Goal: Transaction & Acquisition: Purchase product/service

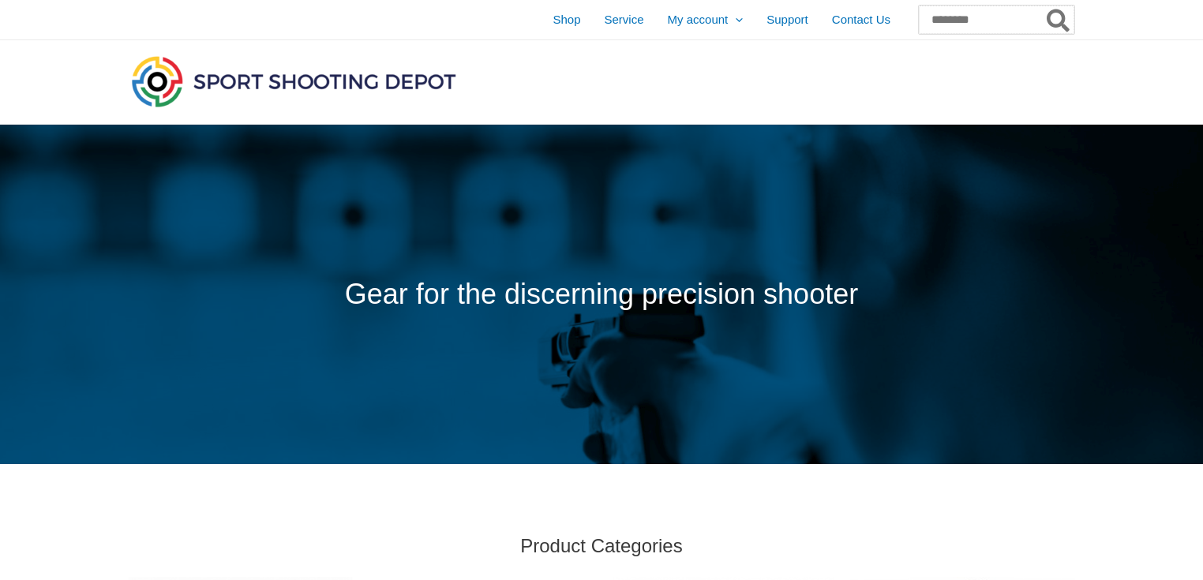
click at [947, 22] on input "Search for:" at bounding box center [997, 20] width 156 height 28
click at [158, 84] on img at bounding box center [294, 81] width 332 height 58
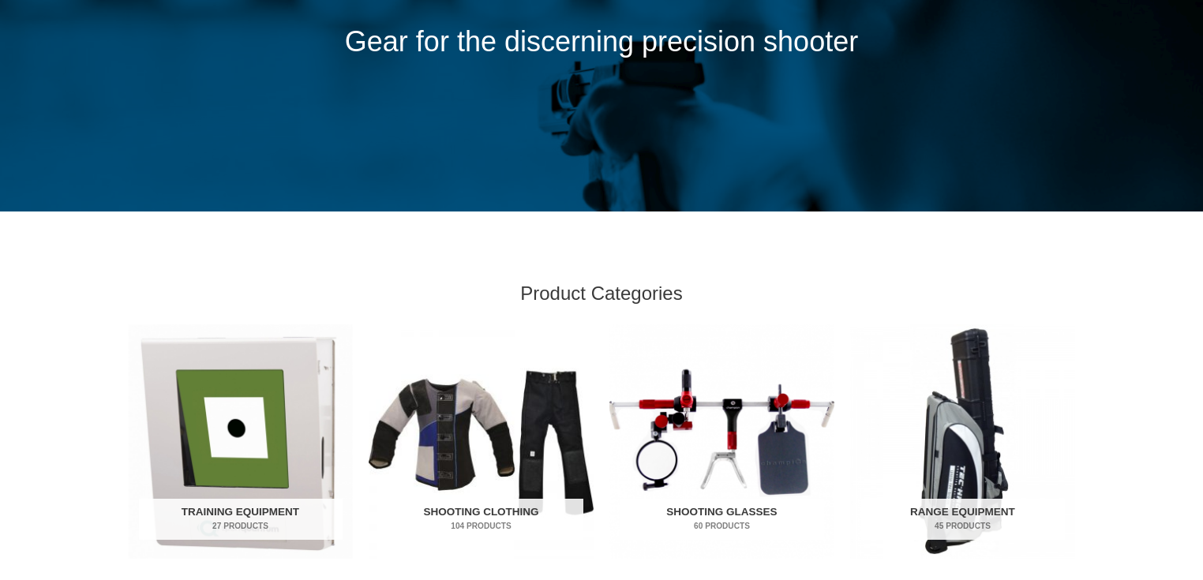
scroll to position [336, 0]
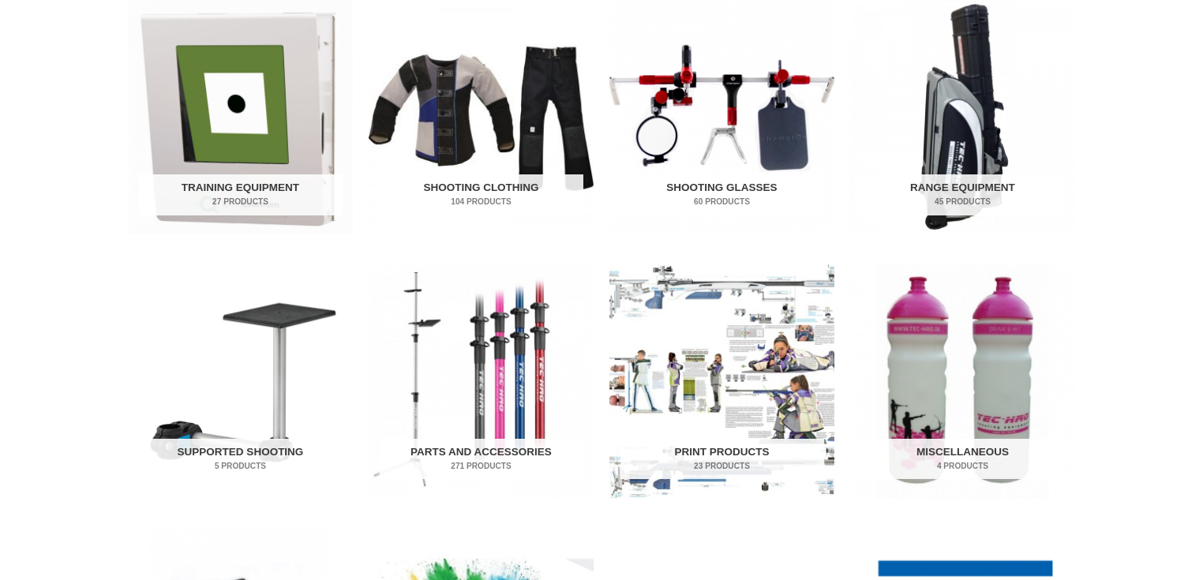
scroll to position [421, 0]
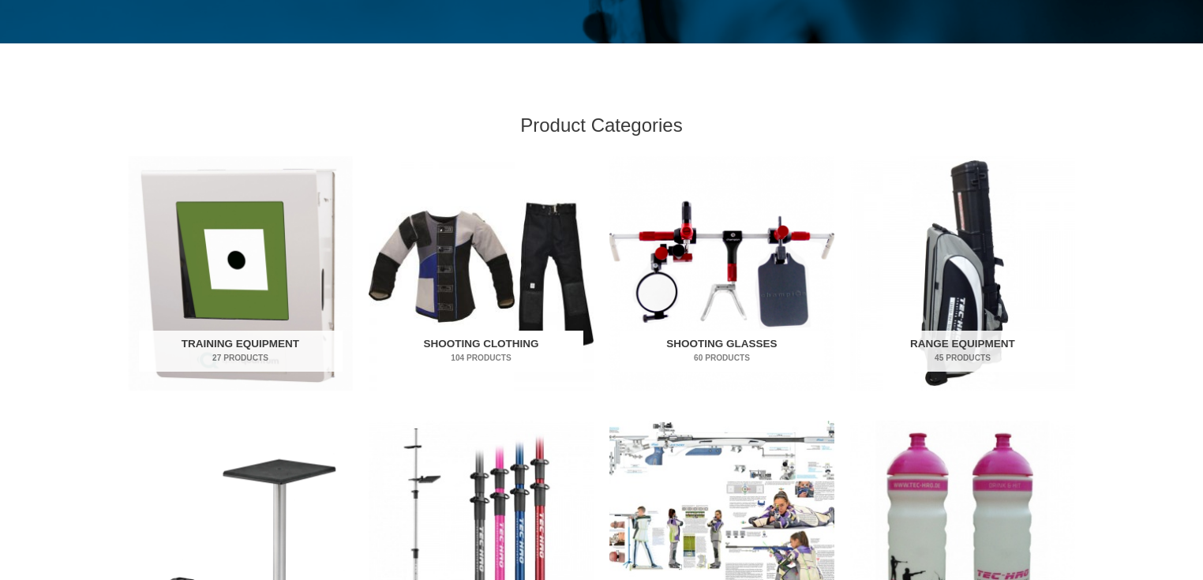
click at [473, 249] on img "Visit product category Shooting Clothing" at bounding box center [481, 273] width 225 height 234
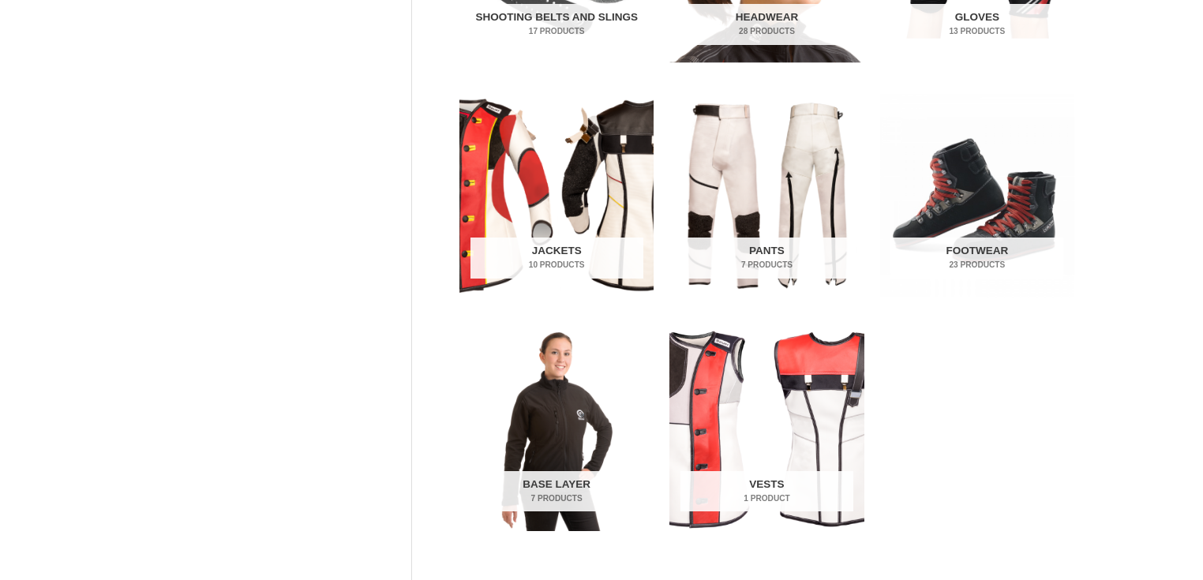
scroll to position [758, 0]
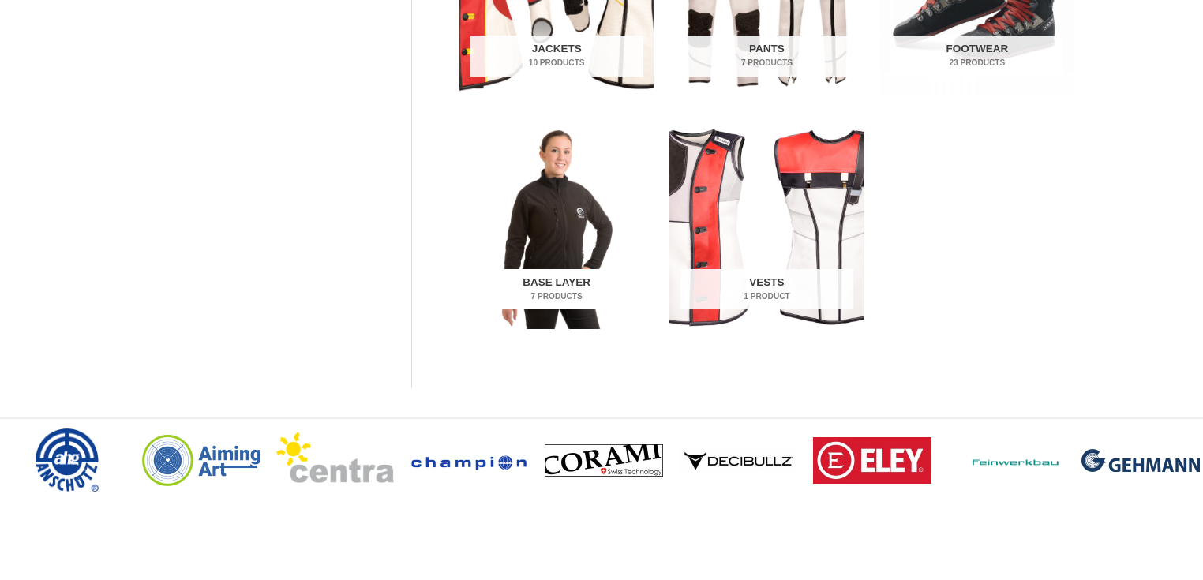
click at [557, 208] on img "Visit product category Base Layer" at bounding box center [556, 227] width 194 height 204
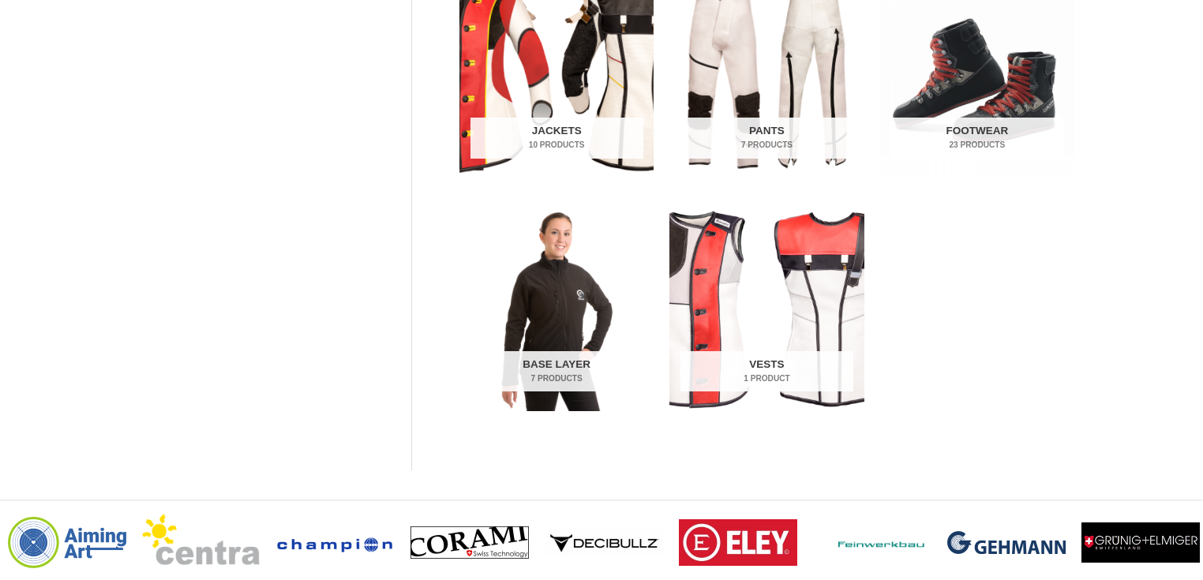
scroll to position [589, 0]
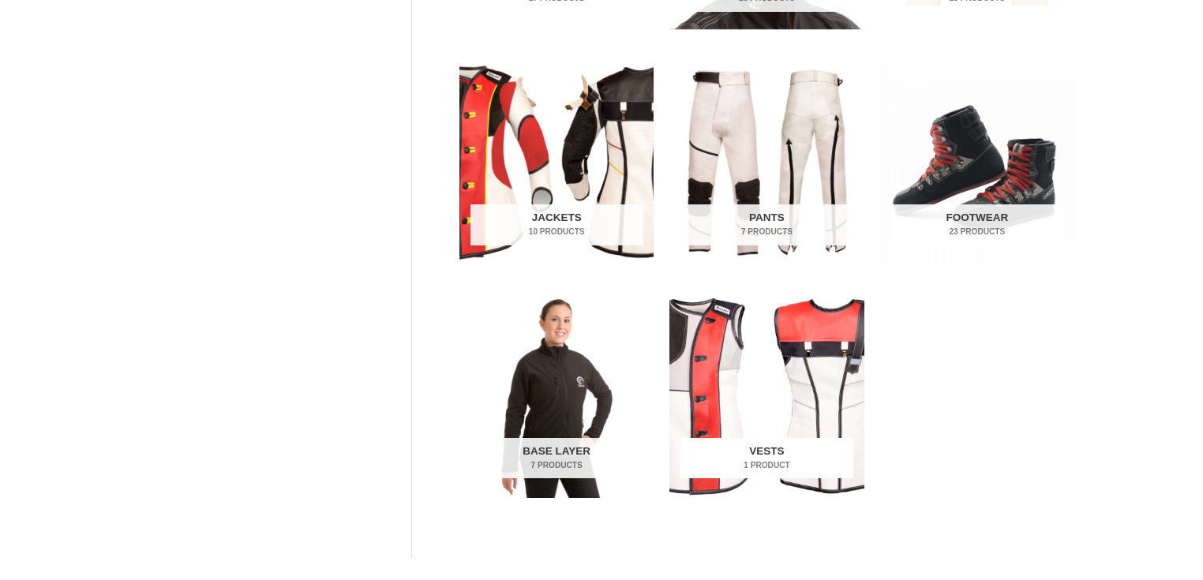
click at [797, 327] on img "Visit product category Vests" at bounding box center [766, 396] width 194 height 204
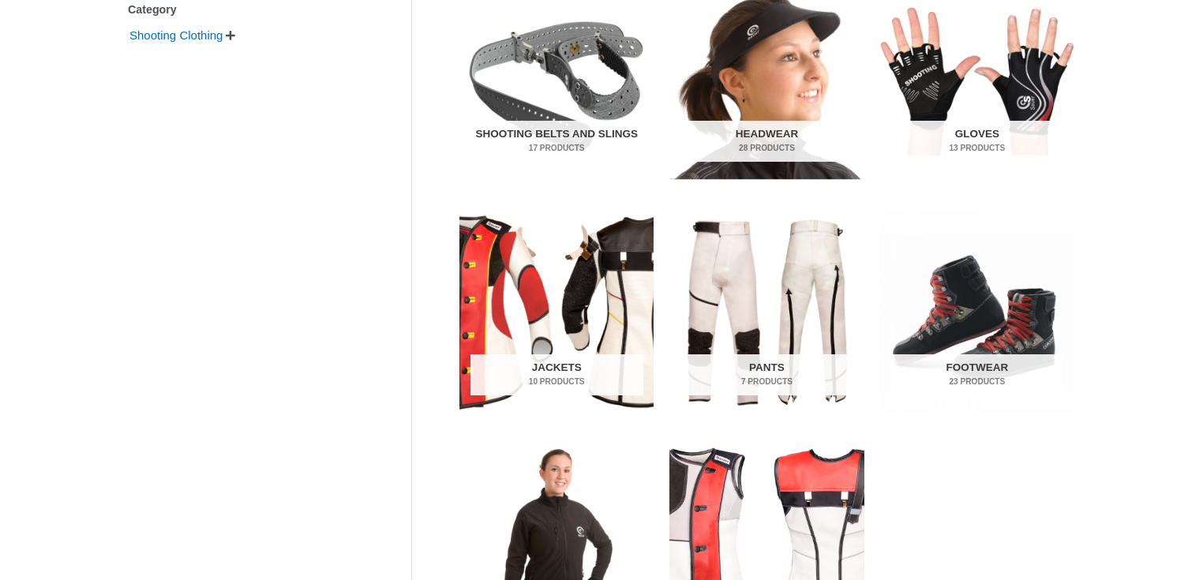
scroll to position [421, 0]
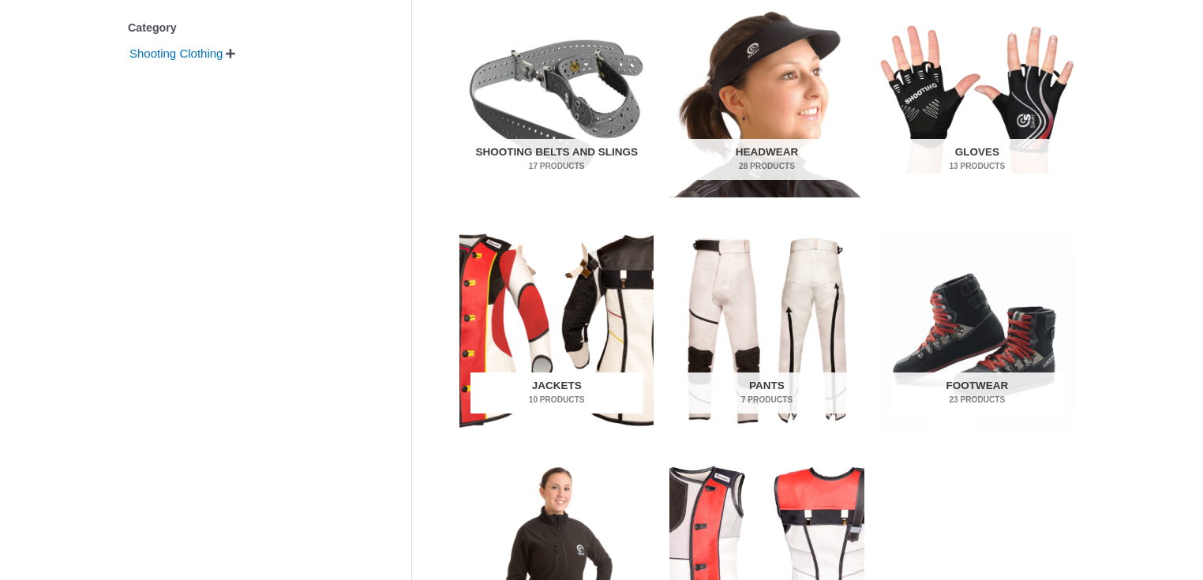
drag, startPoint x: 507, startPoint y: 270, endPoint x: 518, endPoint y: 278, distance: 13.6
click at [507, 271] on img "Visit product category Jackets" at bounding box center [556, 331] width 194 height 204
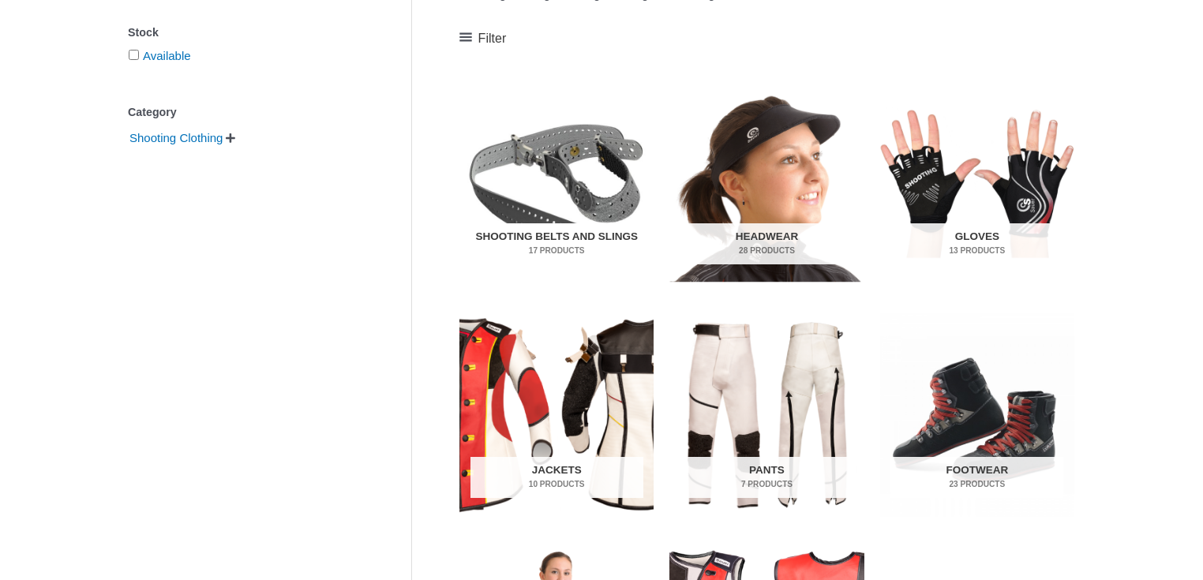
click at [545, 147] on img "Visit product category Shooting Belts and Slings" at bounding box center [556, 182] width 194 height 204
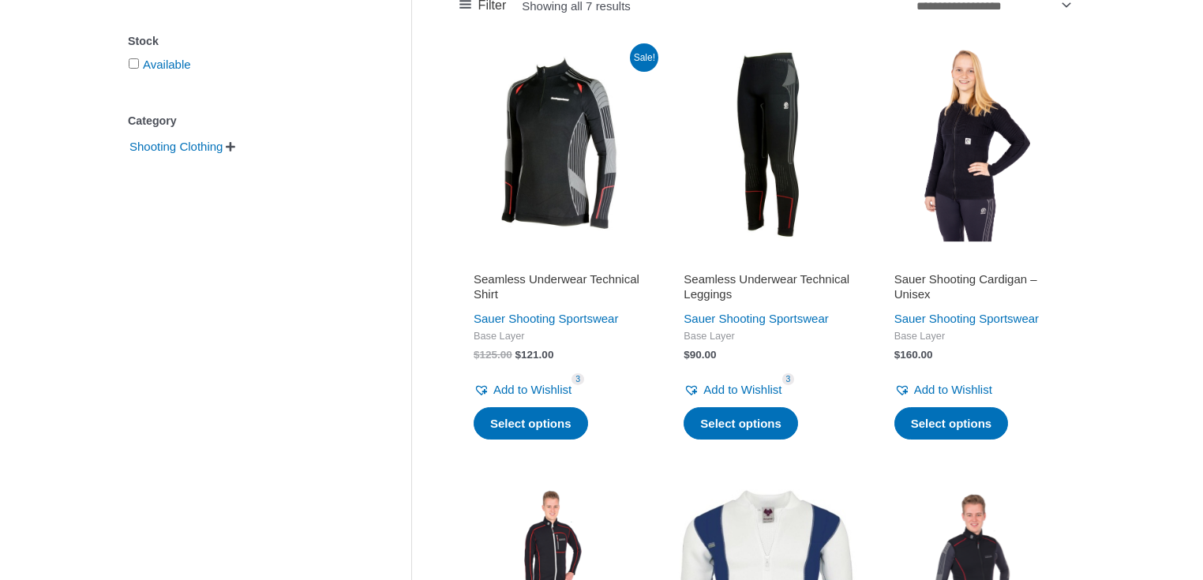
scroll to position [336, 0]
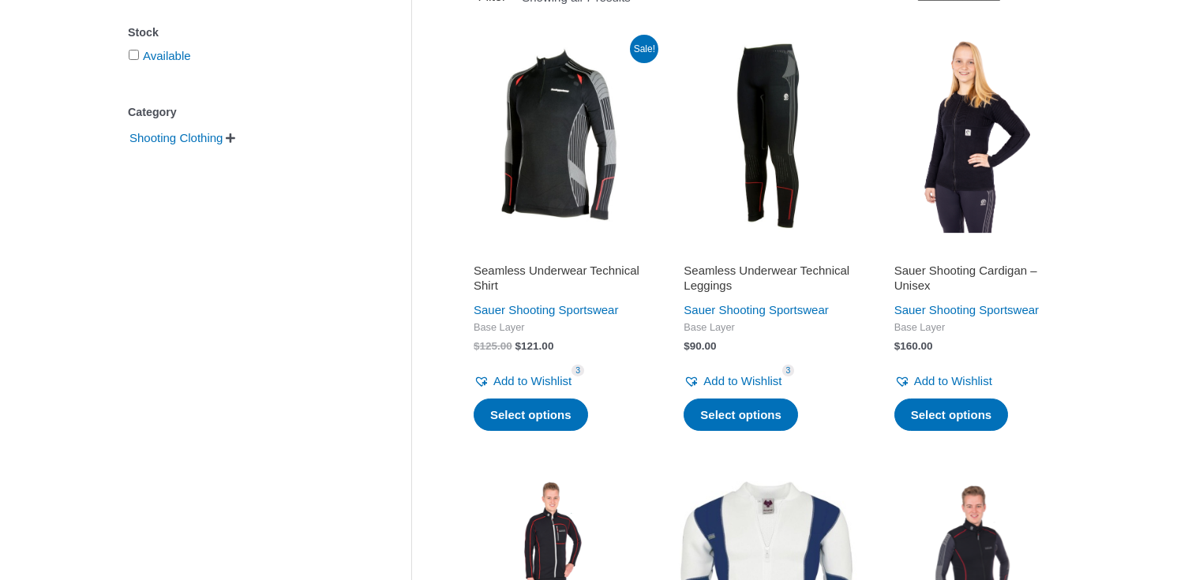
click at [980, 215] on img at bounding box center [977, 136] width 194 height 194
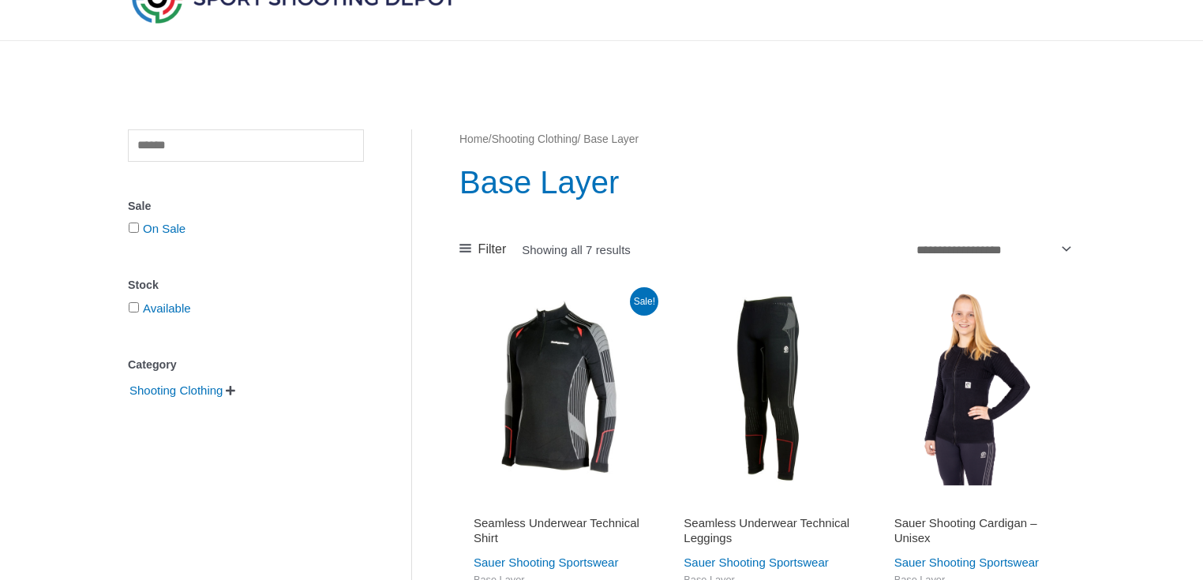
scroll to position [0, 0]
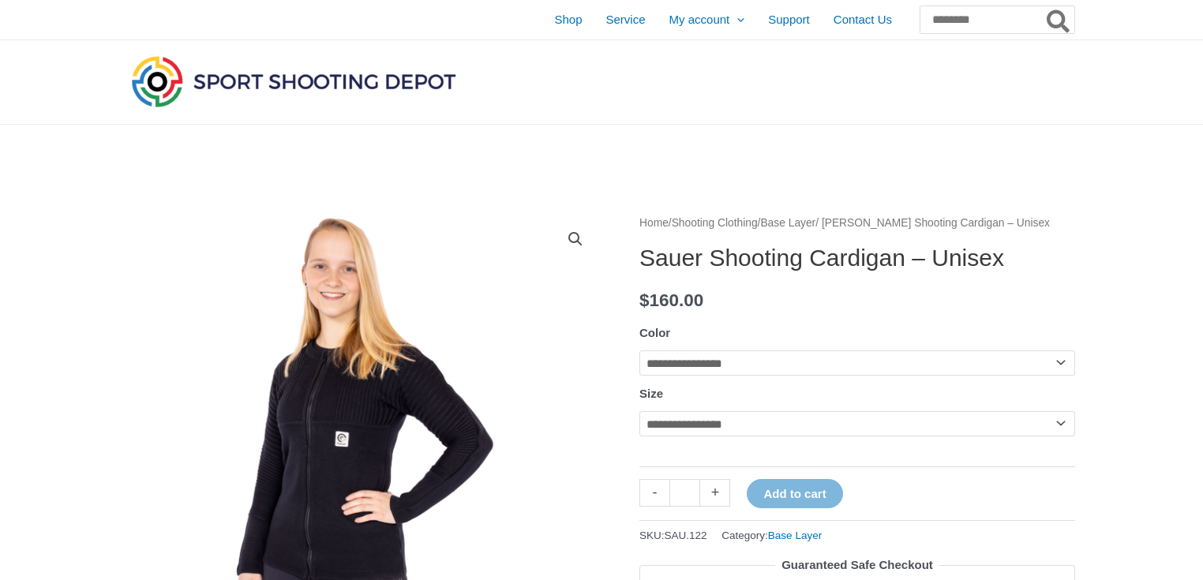
click at [1055, 361] on select "**********" at bounding box center [857, 362] width 436 height 25
select select "*****"
click at [639, 350] on select "**********" at bounding box center [857, 362] width 436 height 25
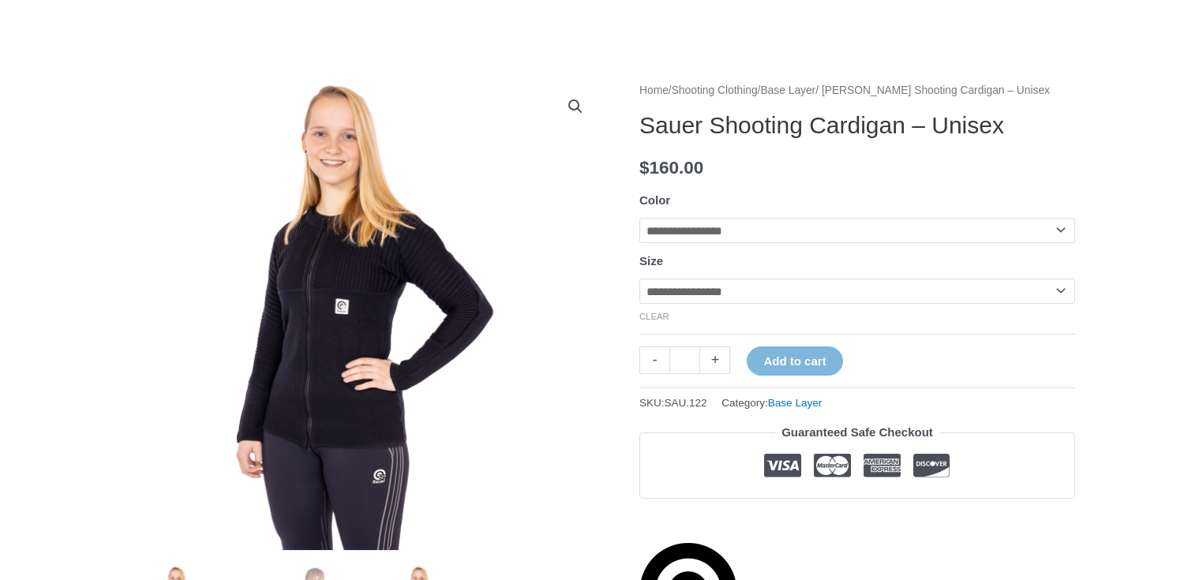
scroll to position [253, 0]
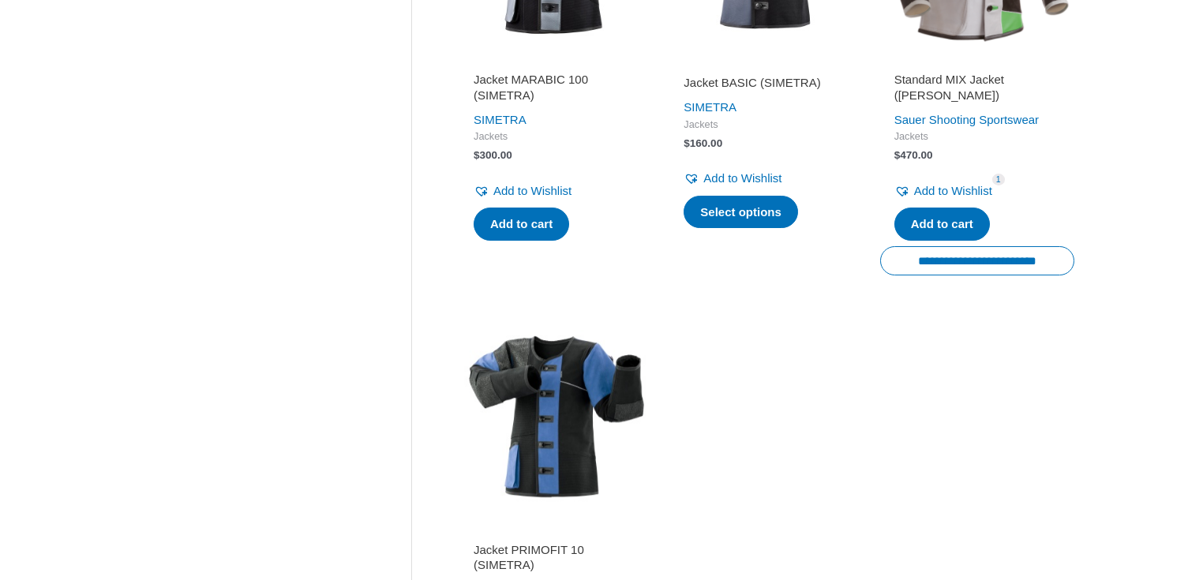
scroll to position [1431, 0]
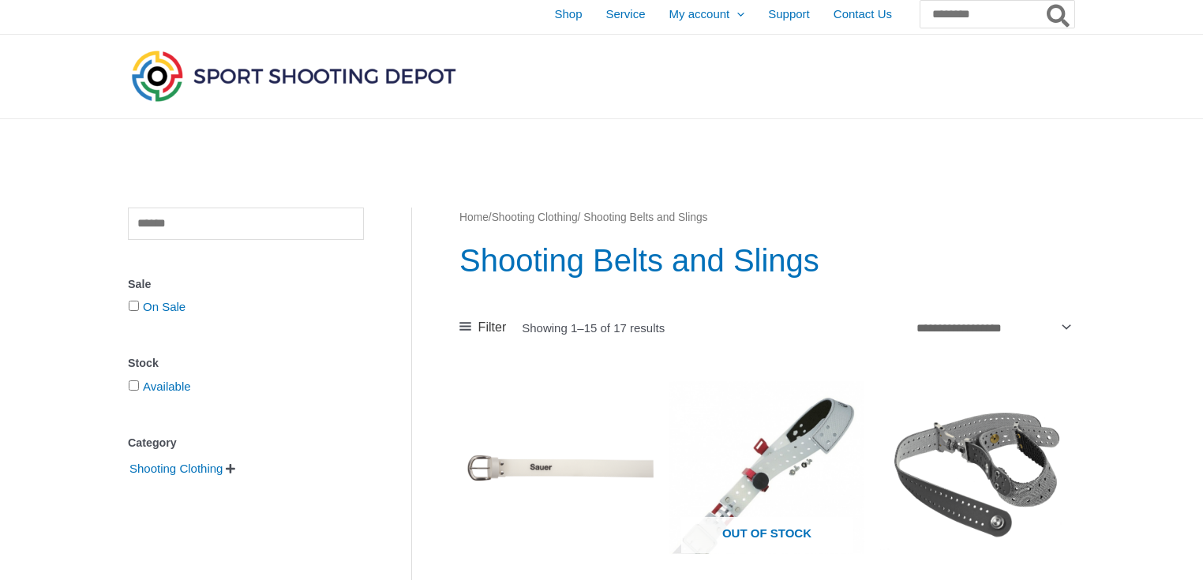
scroll to position [253, 0]
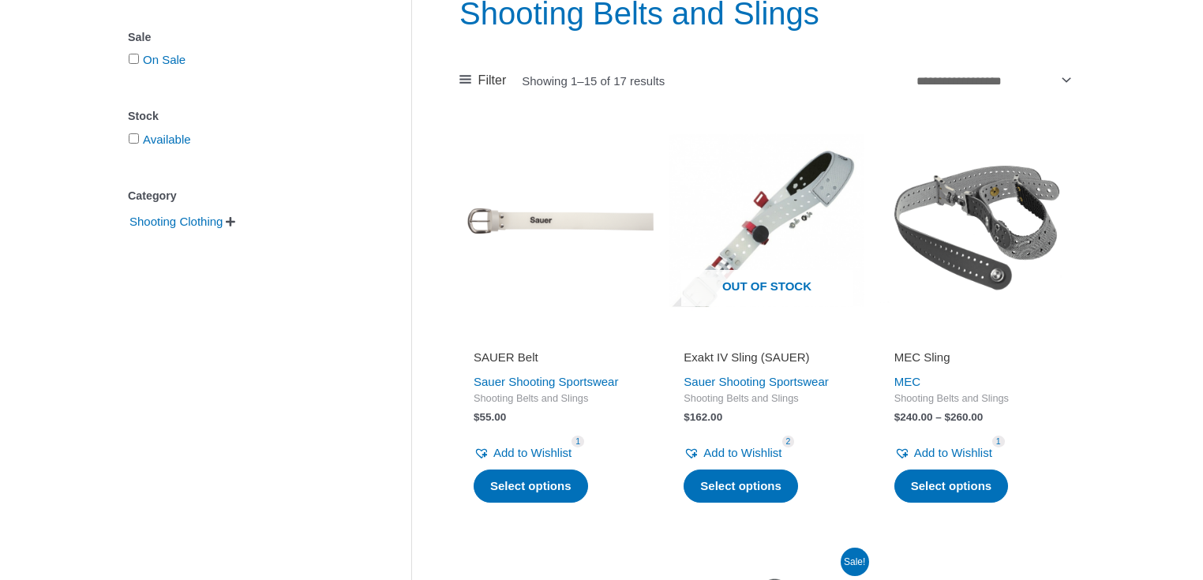
click at [994, 225] on img at bounding box center [977, 220] width 194 height 194
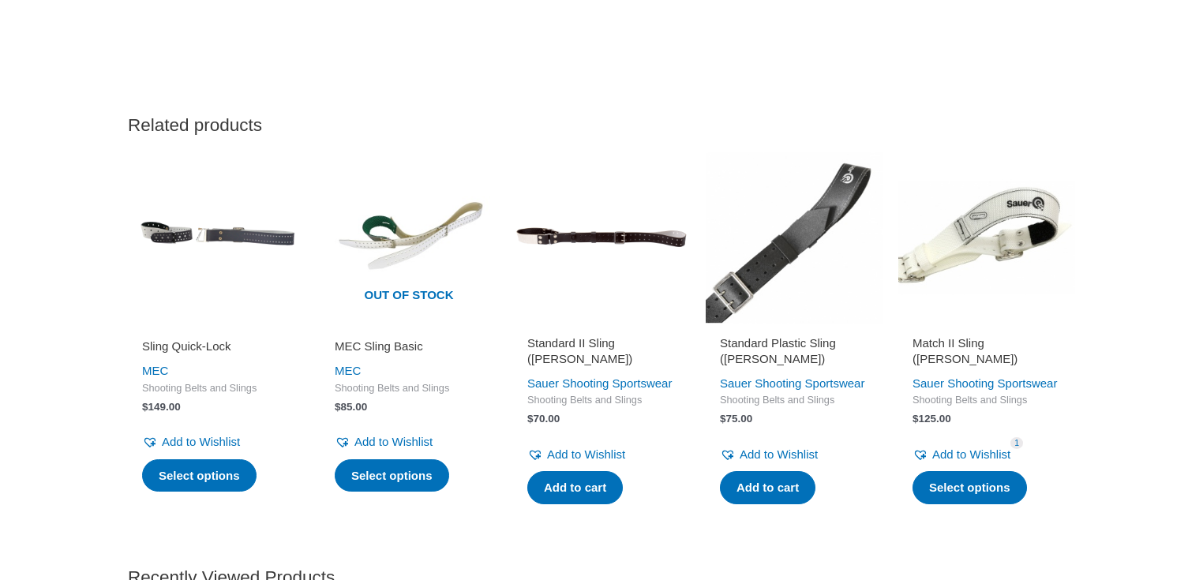
scroll to position [1516, 0]
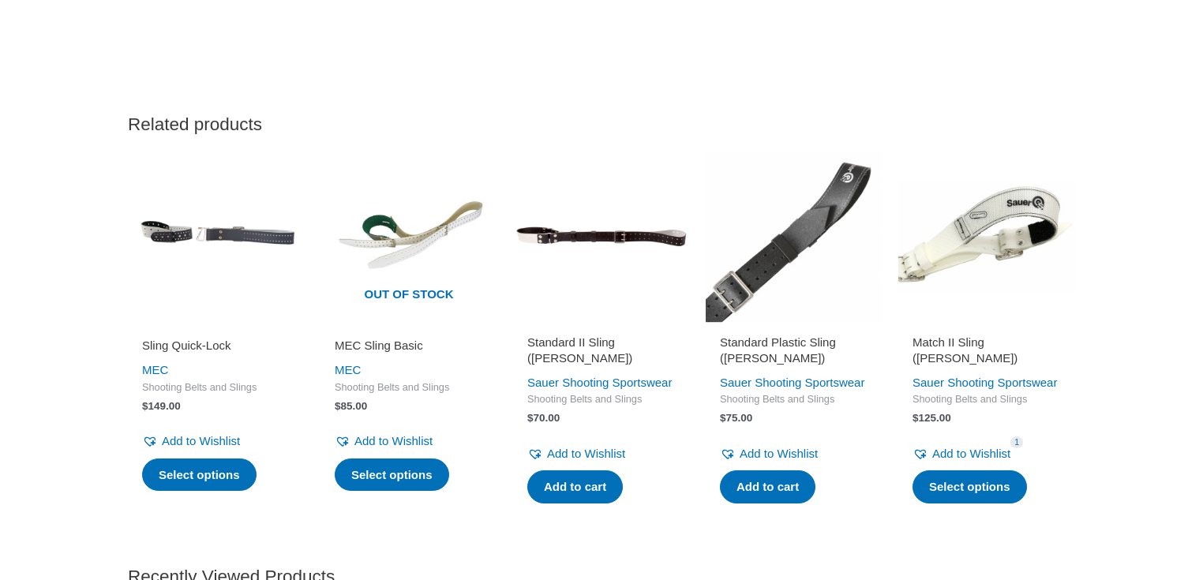
click at [212, 243] on img at bounding box center [216, 236] width 177 height 177
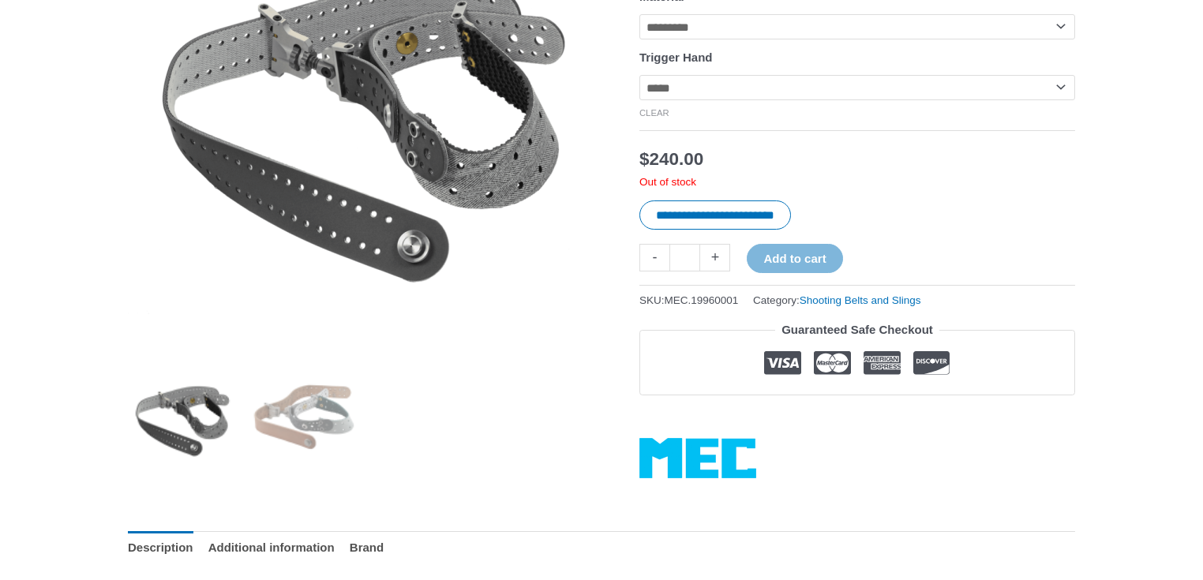
scroll to position [0, 0]
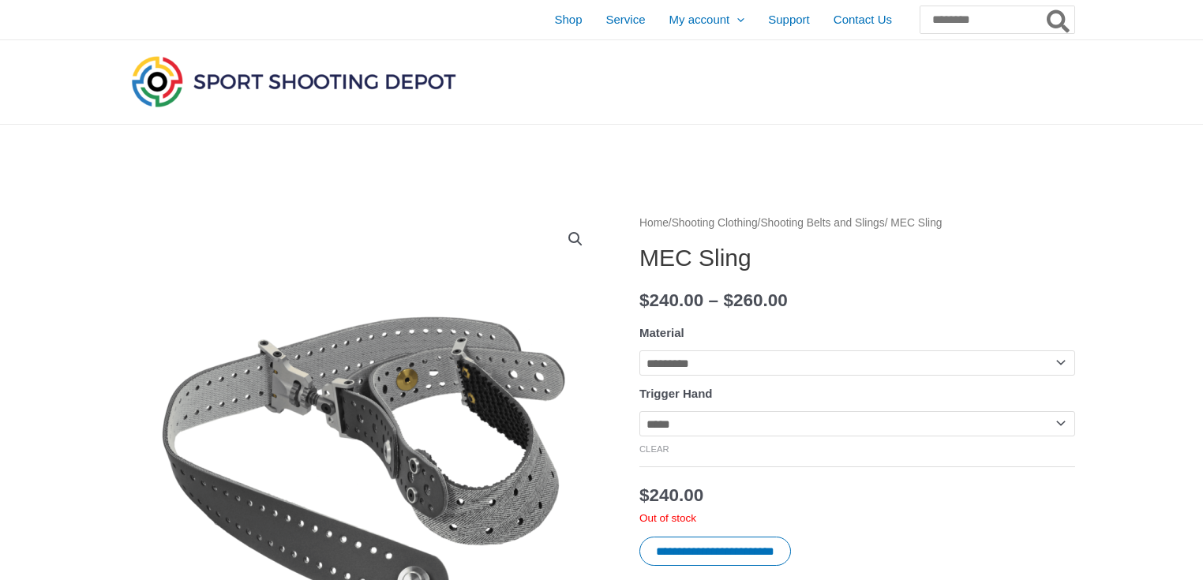
click at [1063, 363] on select "**********" at bounding box center [857, 362] width 436 height 25
click at [639, 350] on select "**********" at bounding box center [857, 362] width 436 height 25
select select "*******"
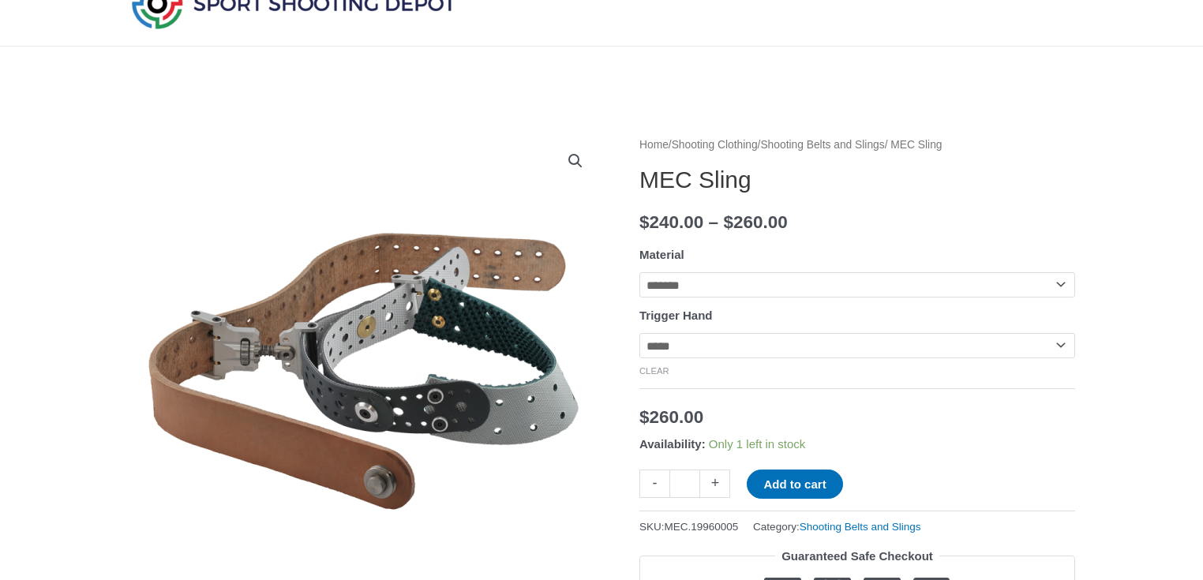
scroll to position [168, 0]
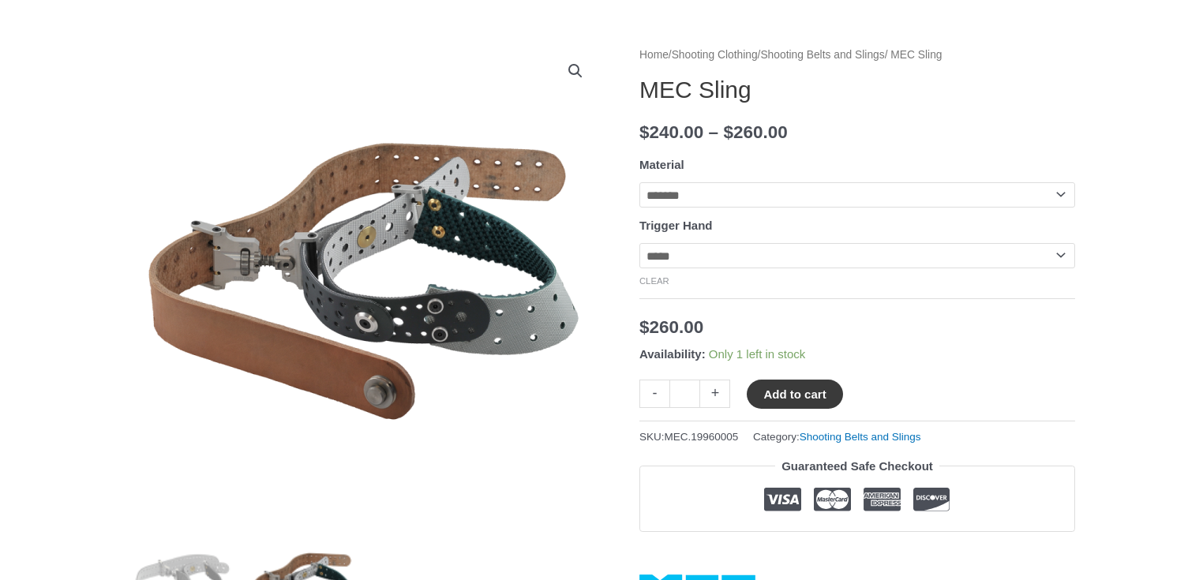
click at [794, 401] on button "Add to cart" at bounding box center [795, 394] width 96 height 29
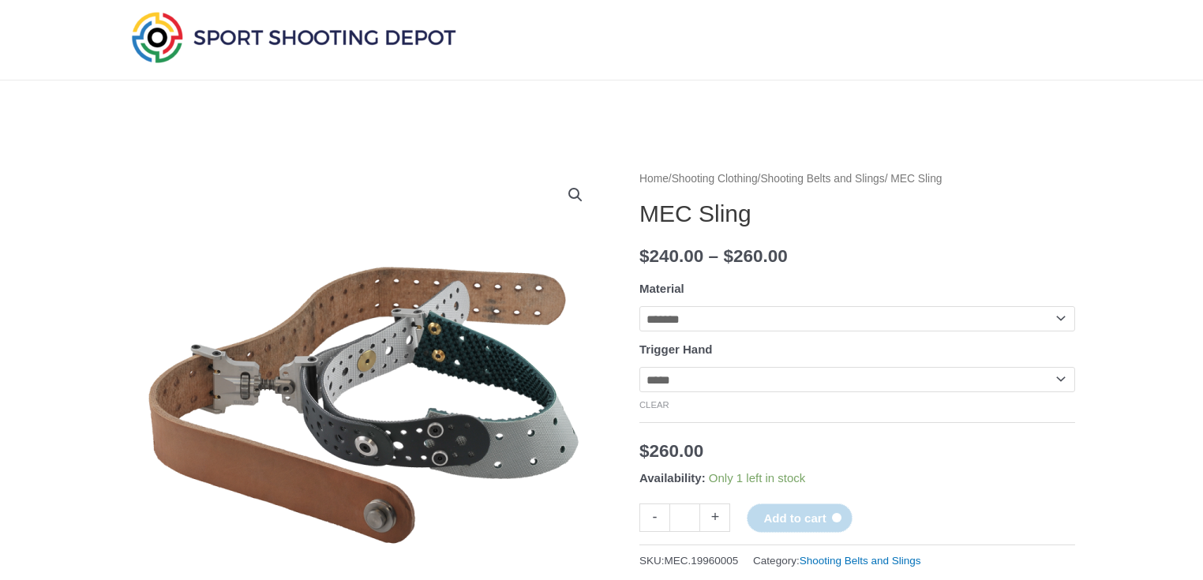
scroll to position [0, 0]
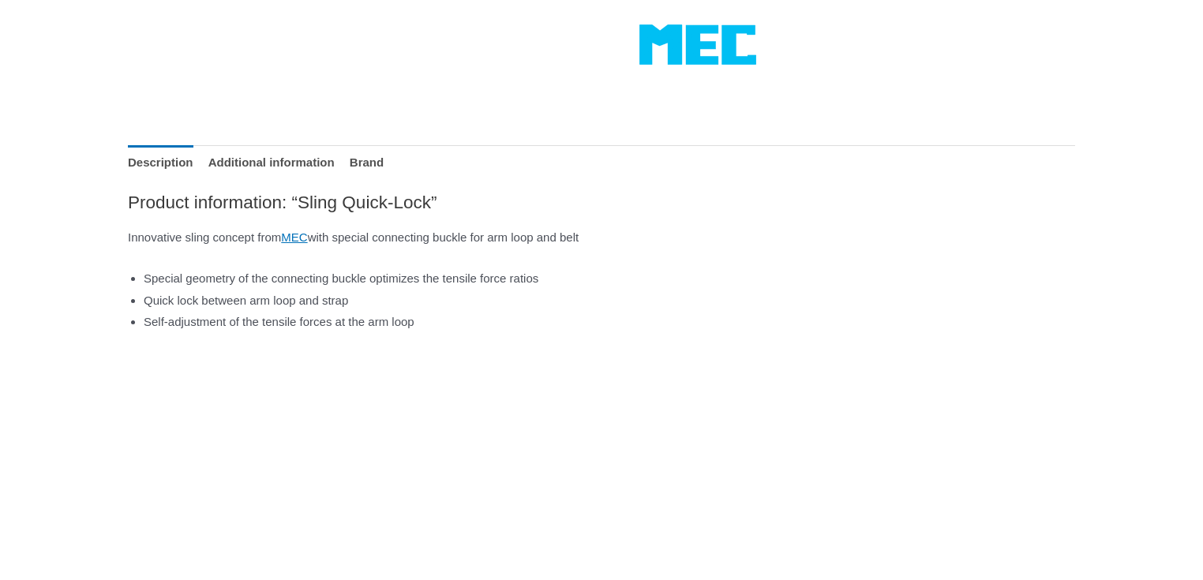
scroll to position [168, 0]
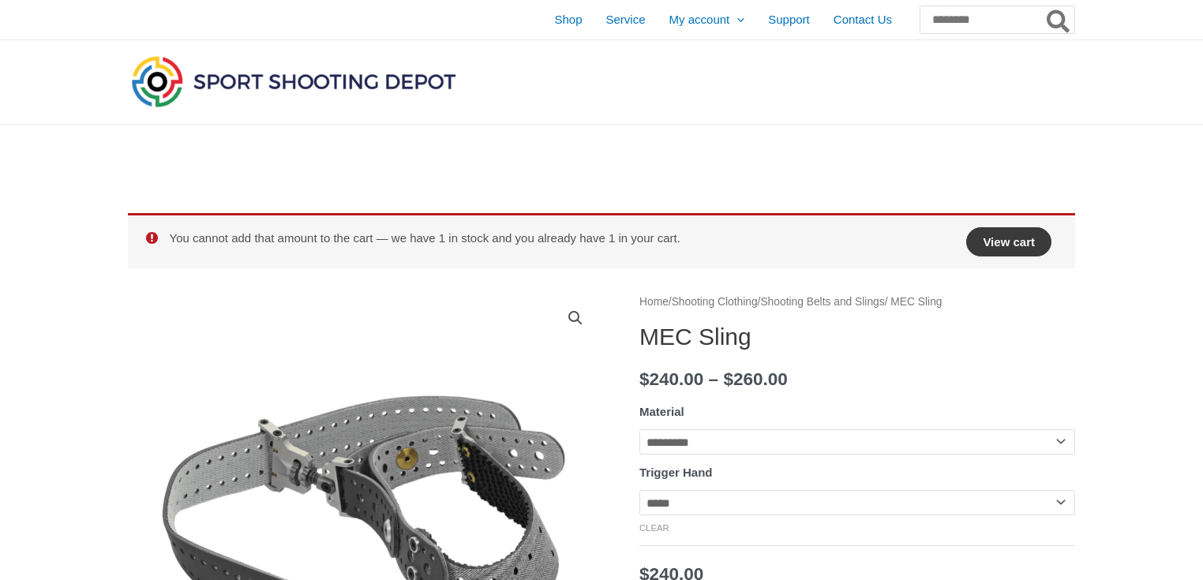
click at [1014, 242] on link "View cart" at bounding box center [1008, 241] width 85 height 29
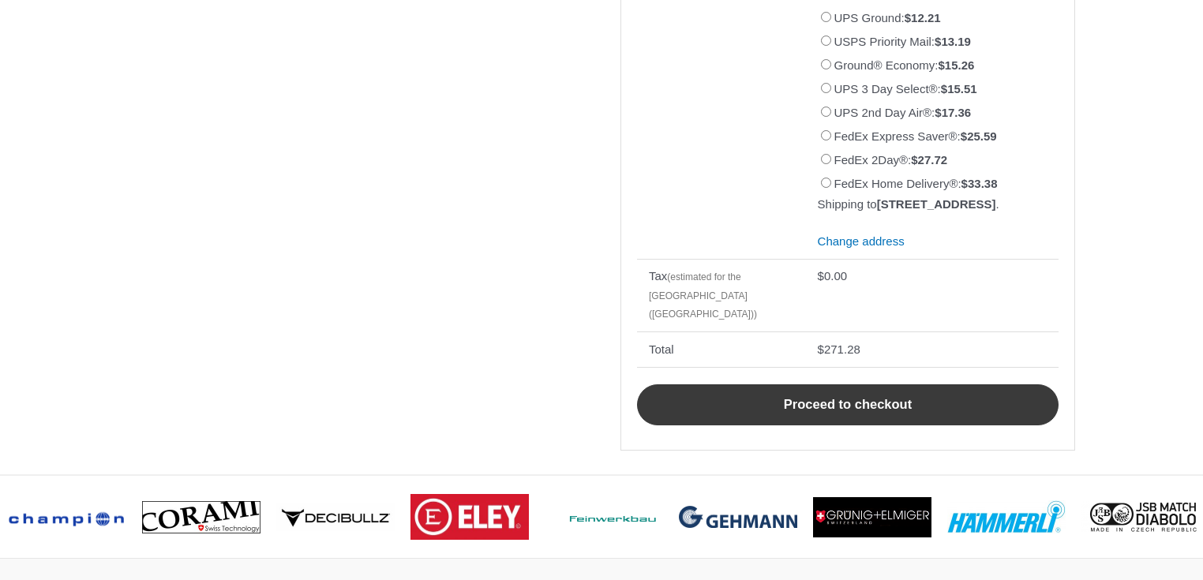
scroll to position [673, 0]
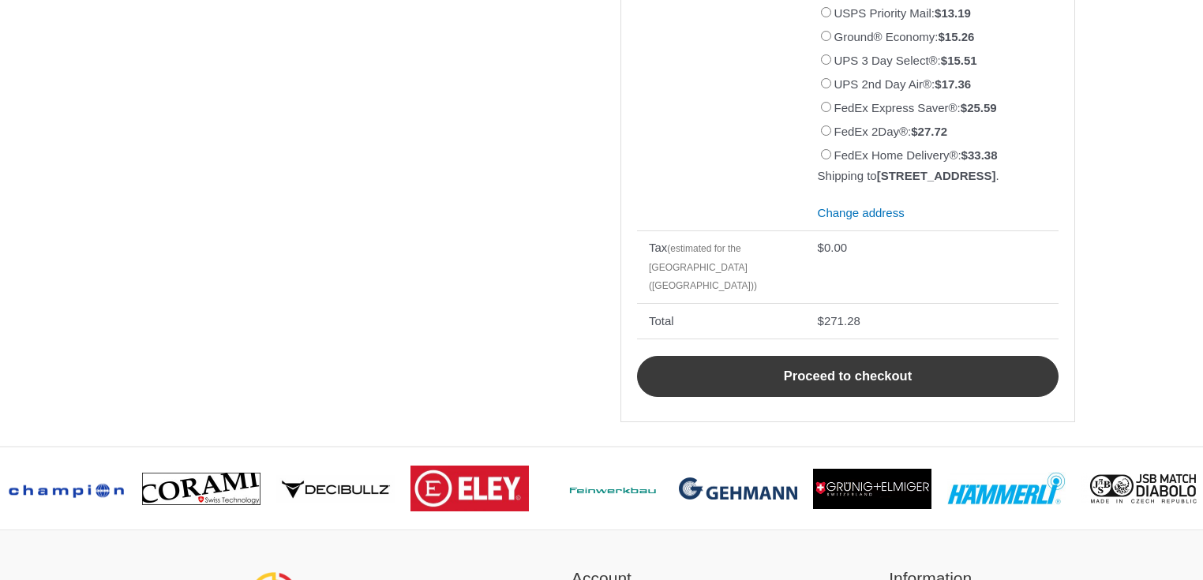
click at [768, 365] on link "Proceed to checkout" at bounding box center [848, 376] width 422 height 41
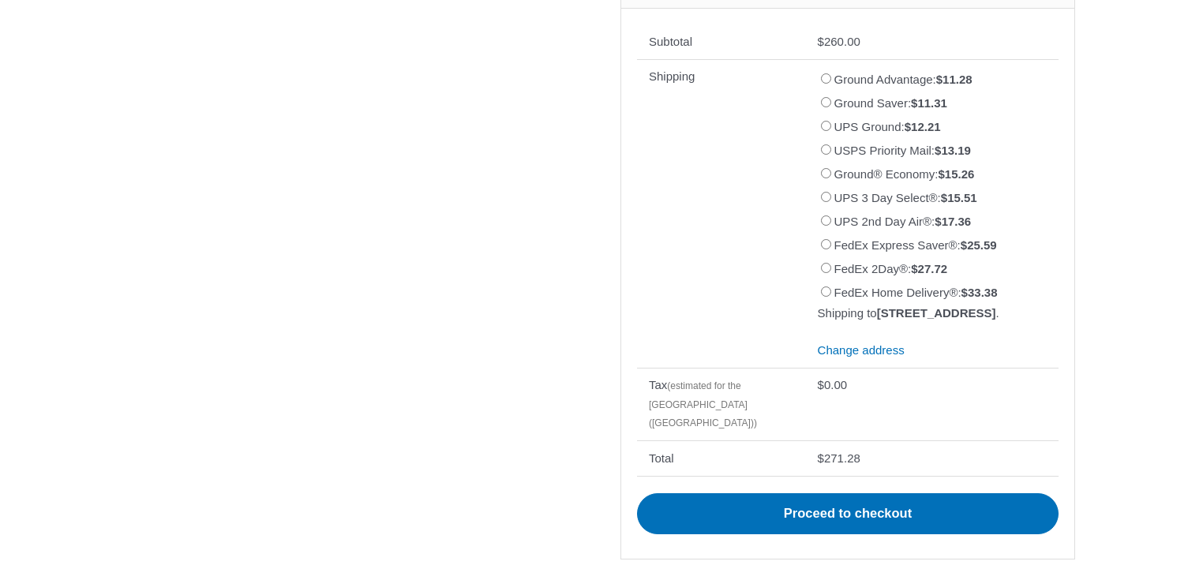
scroll to position [336, 0]
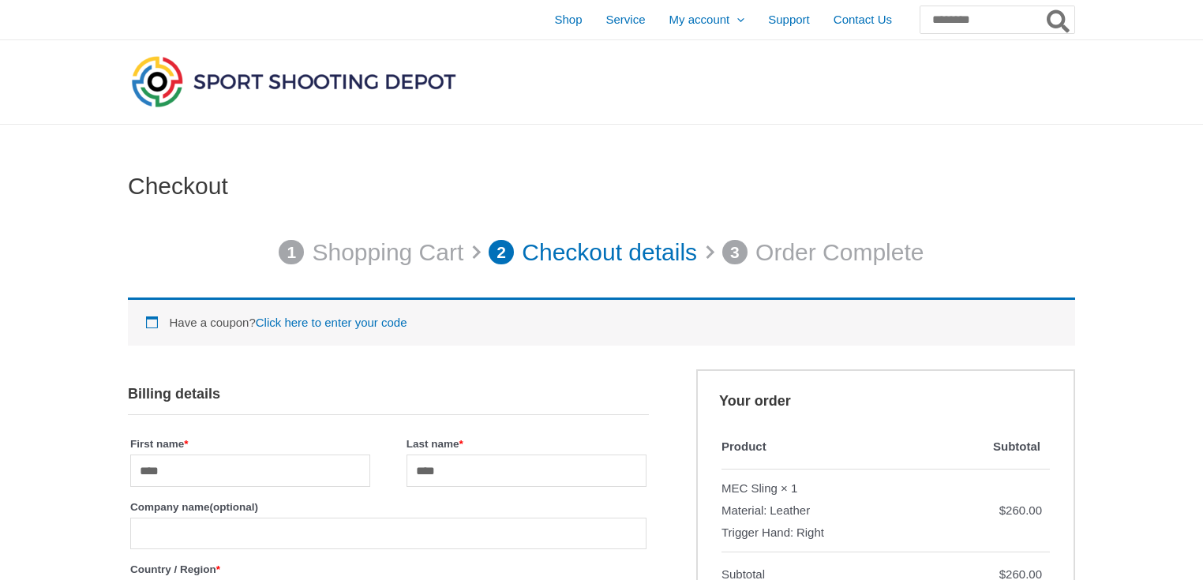
select select "**"
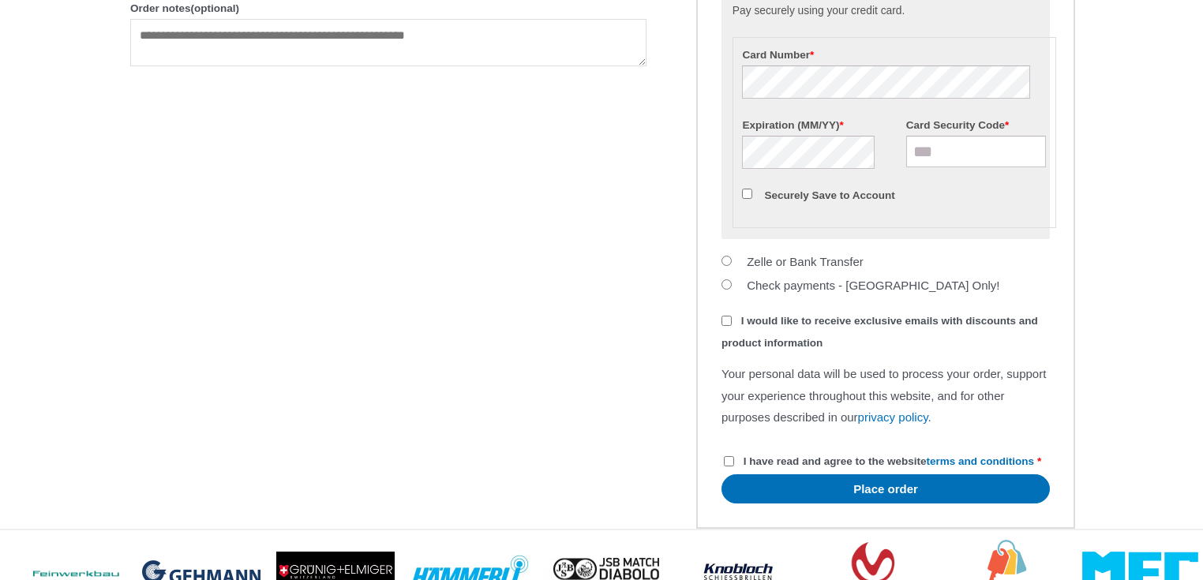
scroll to position [1094, 0]
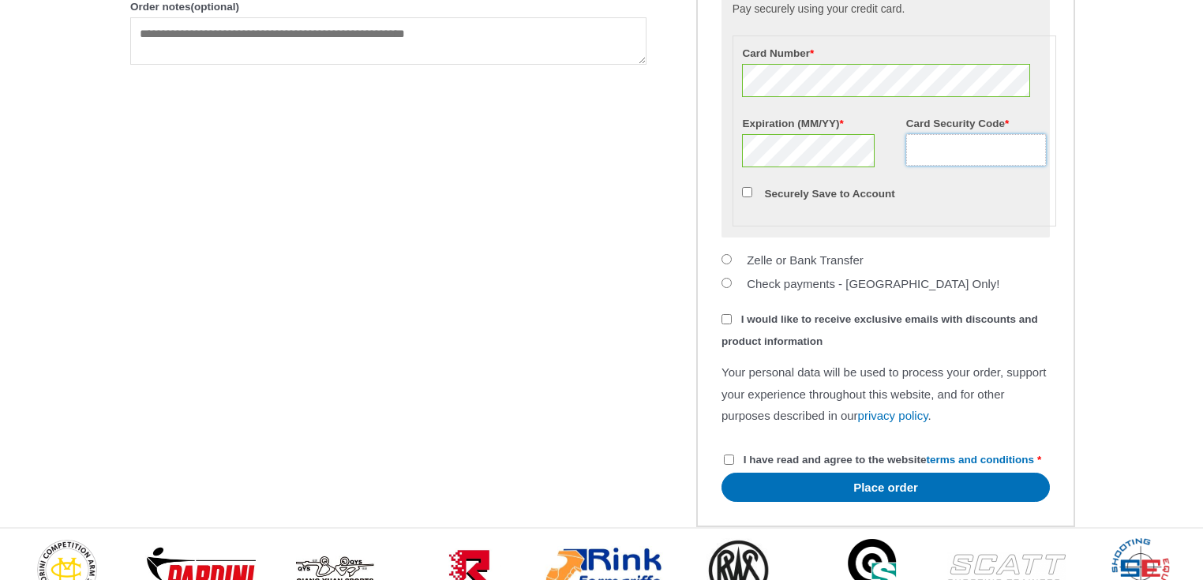
click at [941, 166] on input "Card Security Code *" at bounding box center [976, 150] width 141 height 32
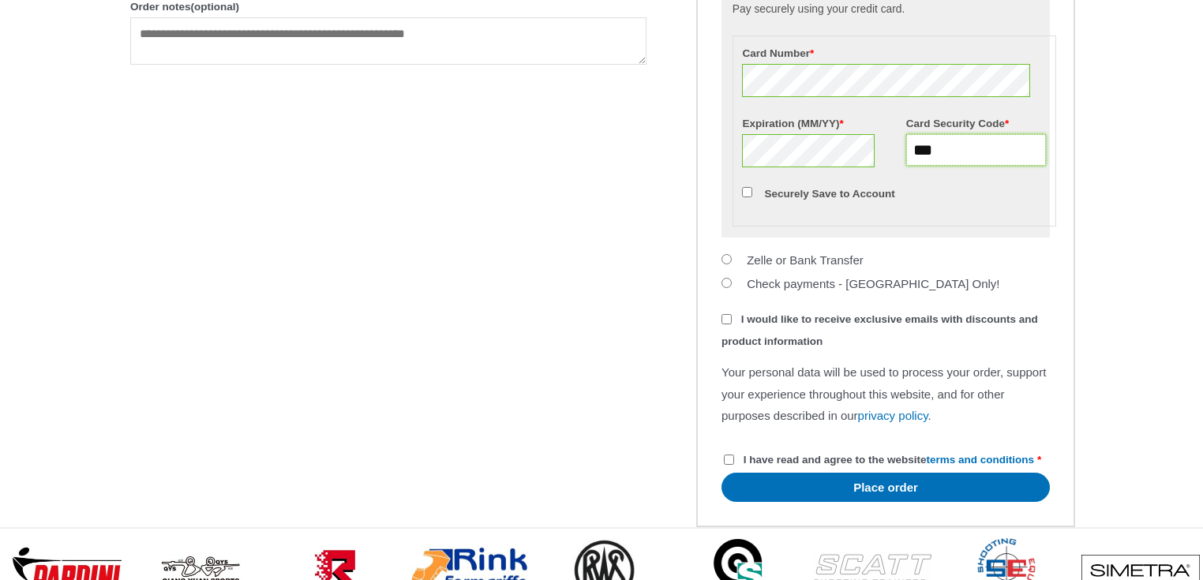
type input "***"
click at [960, 238] on div "Pay securely using your credit card. Payment Info Card Number * Expiration (MM/…" at bounding box center [885, 114] width 328 height 247
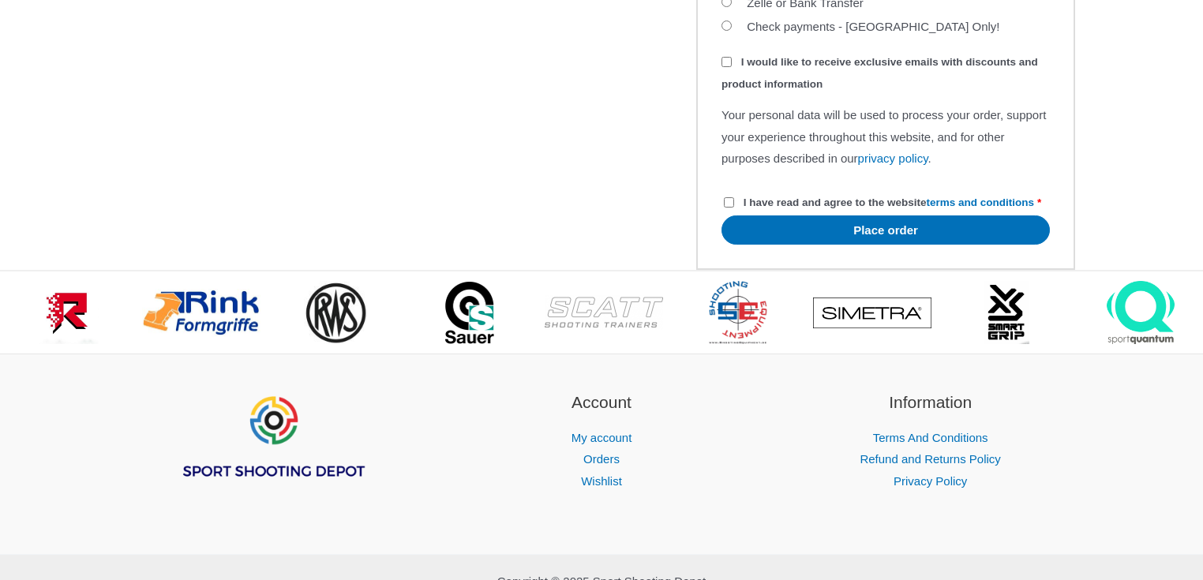
scroll to position [1431, 0]
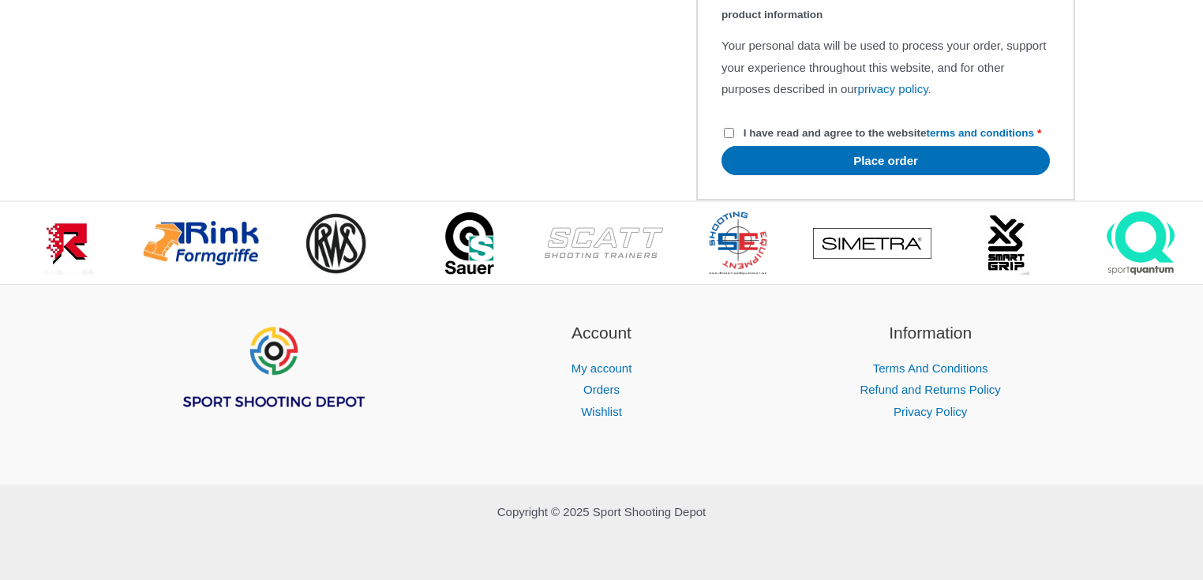
click at [734, 139] on label "I have read and agree to the website terms and conditions *" at bounding box center [882, 133] width 317 height 12
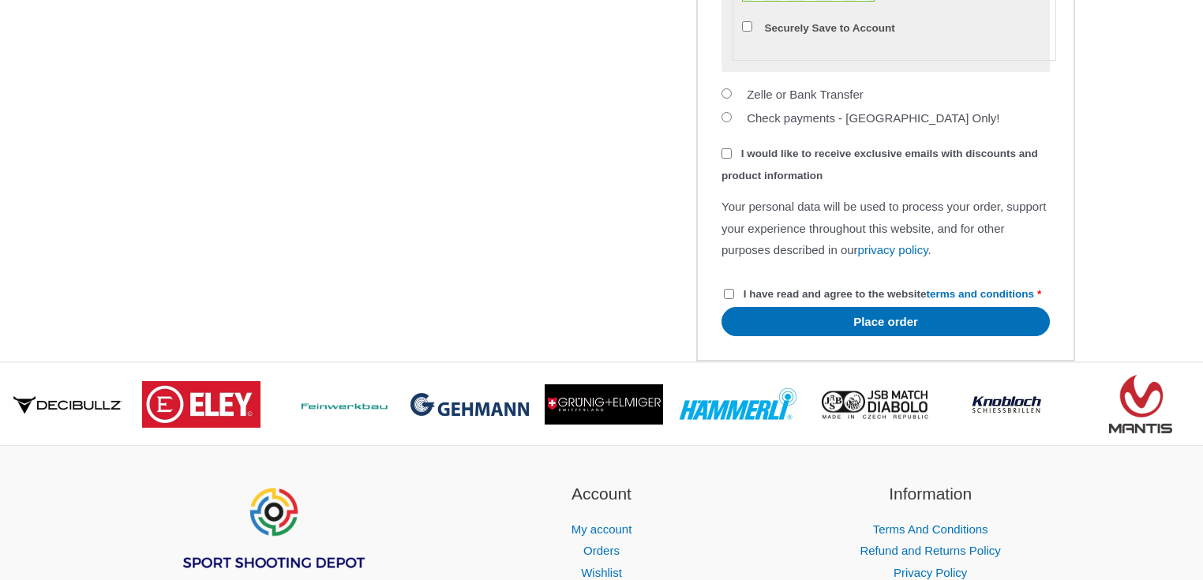
scroll to position [1347, 0]
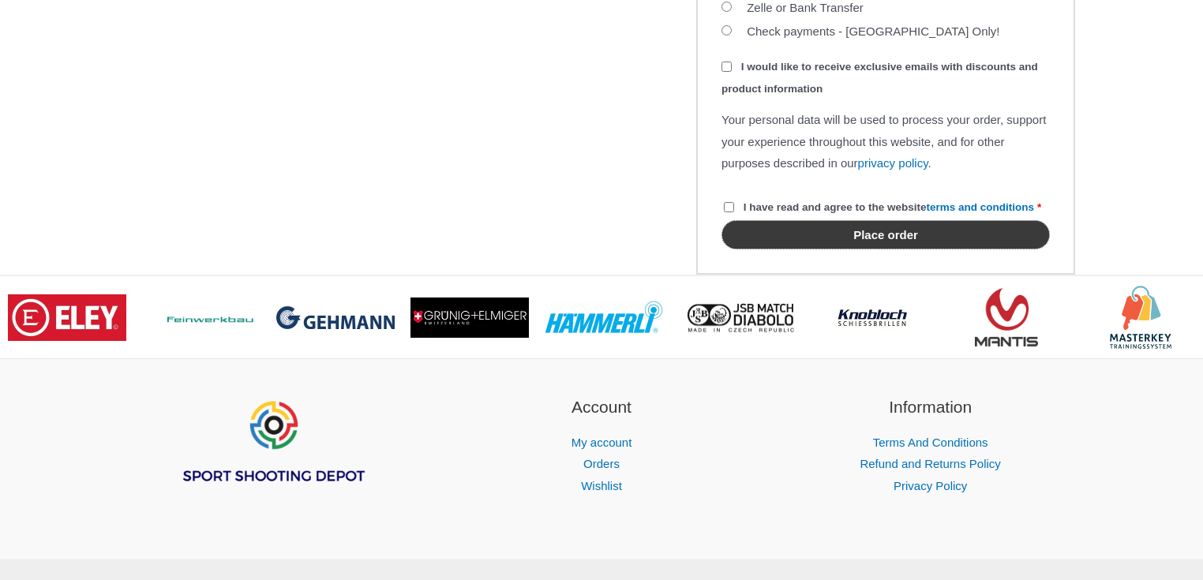
click at [886, 249] on button "Place order" at bounding box center [885, 234] width 328 height 29
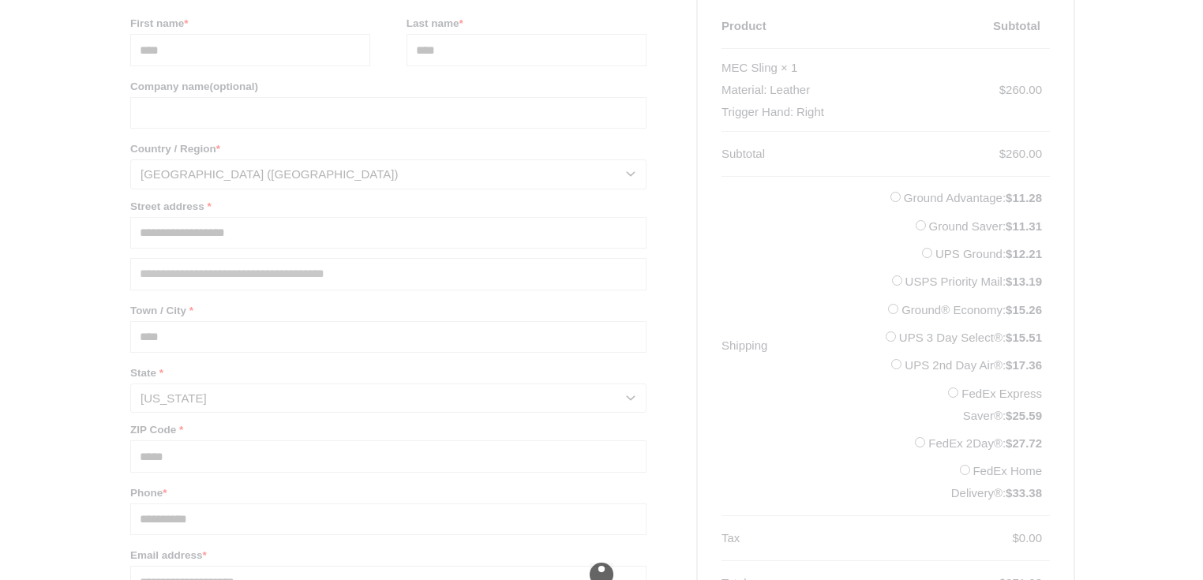
scroll to position [168, 0]
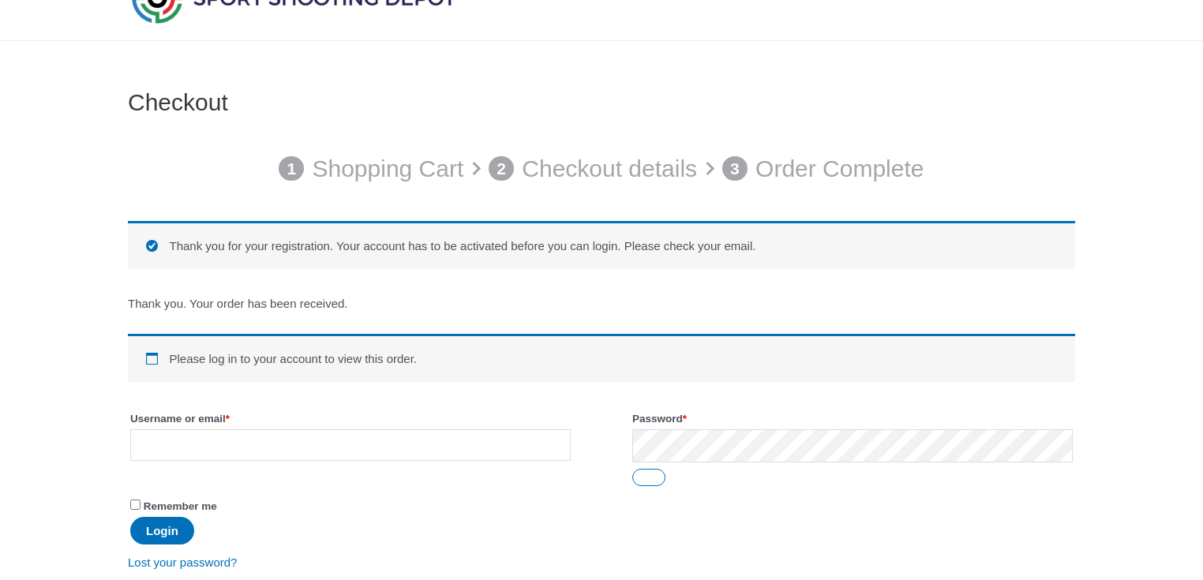
scroll to position [168, 0]
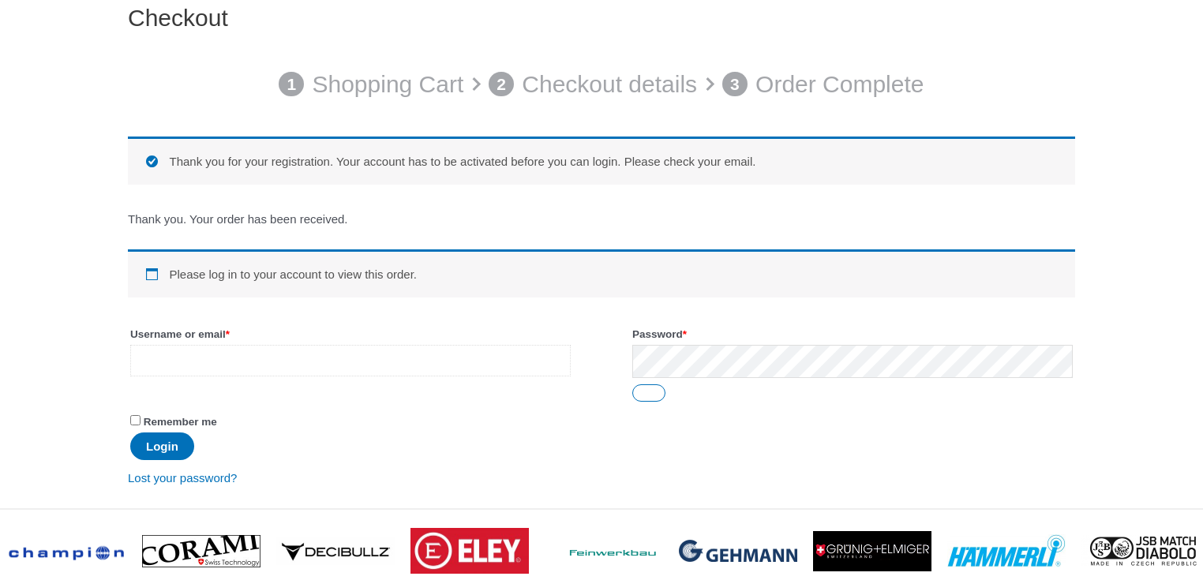
click at [208, 358] on input "Username or email * Required" at bounding box center [350, 361] width 440 height 32
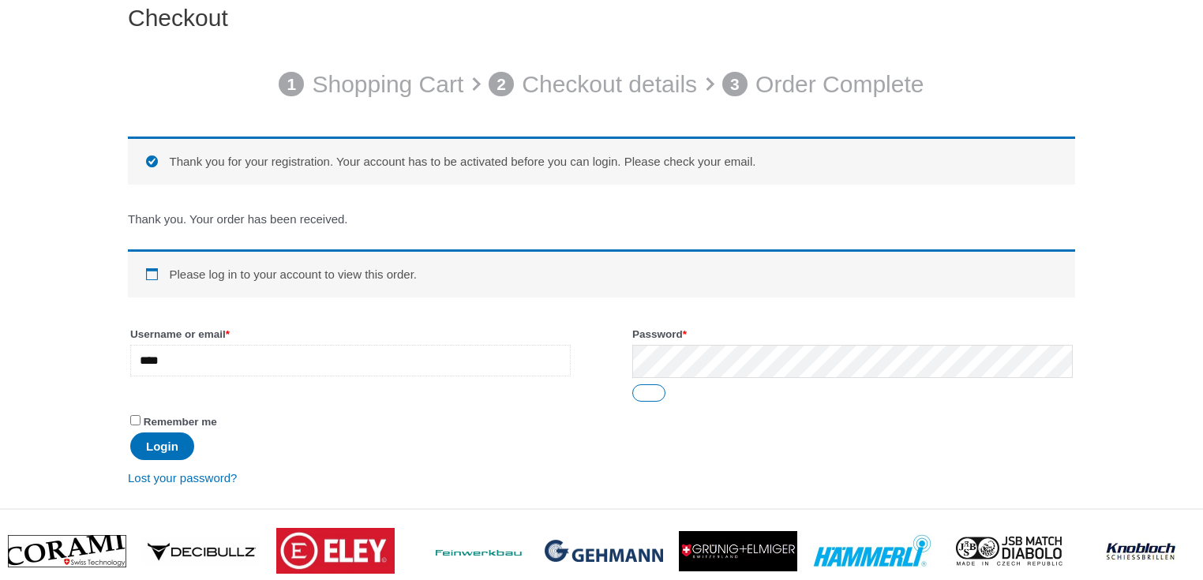
type input "**********"
click at [175, 450] on button "Login" at bounding box center [162, 447] width 64 height 28
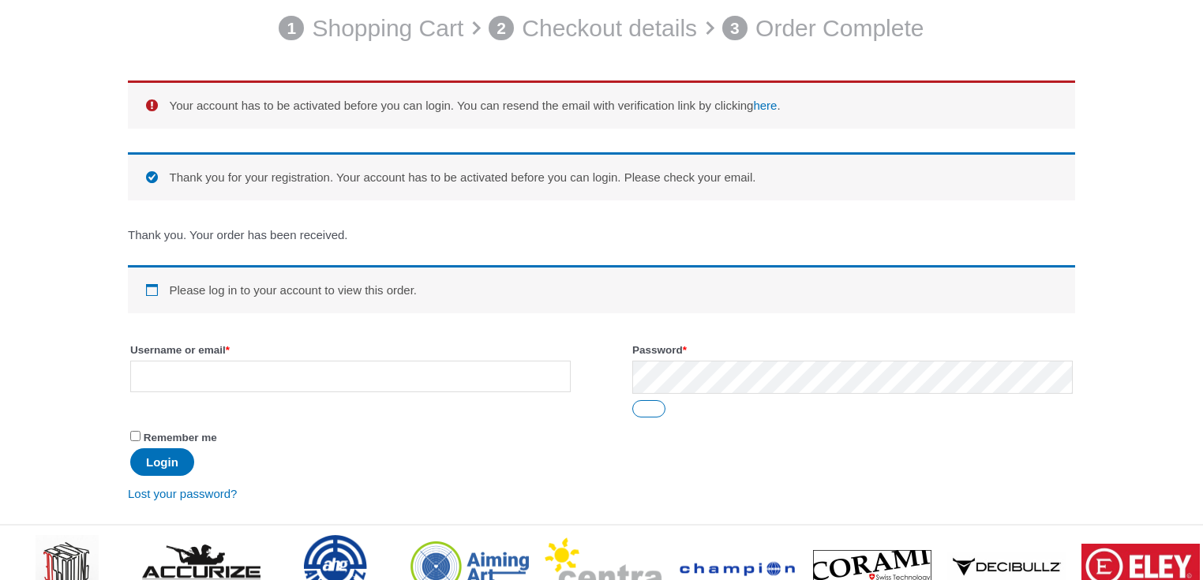
scroll to position [253, 0]
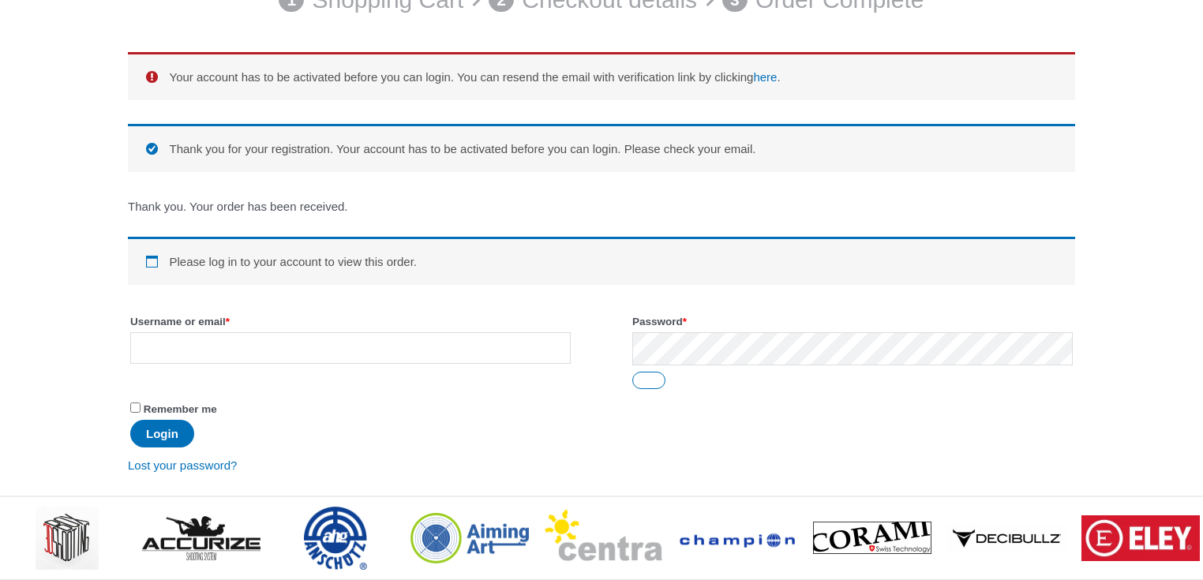
click at [256, 433] on p "Remember me Login" at bounding box center [601, 423] width 947 height 54
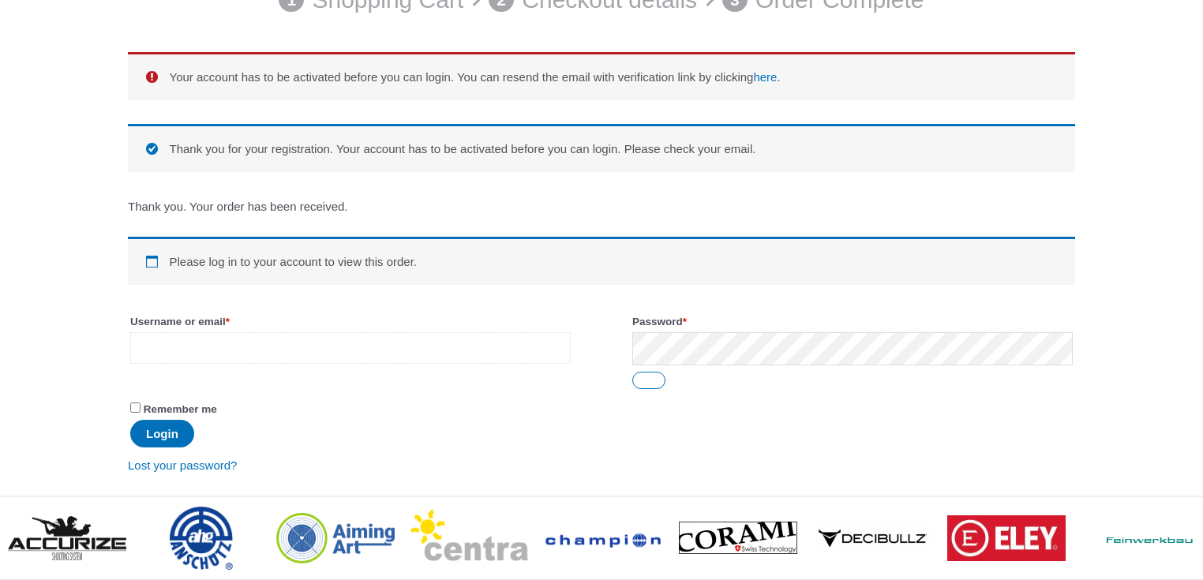
click at [245, 340] on input "Username or email * Required" at bounding box center [350, 348] width 440 height 32
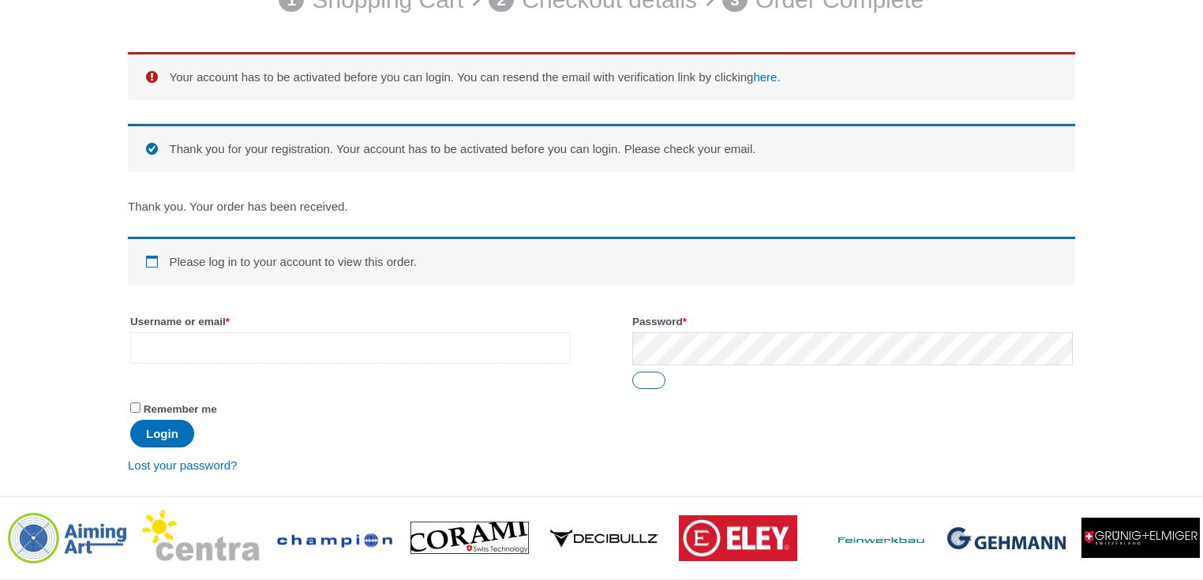
click at [275, 357] on input "Username or email * Required" at bounding box center [350, 348] width 440 height 32
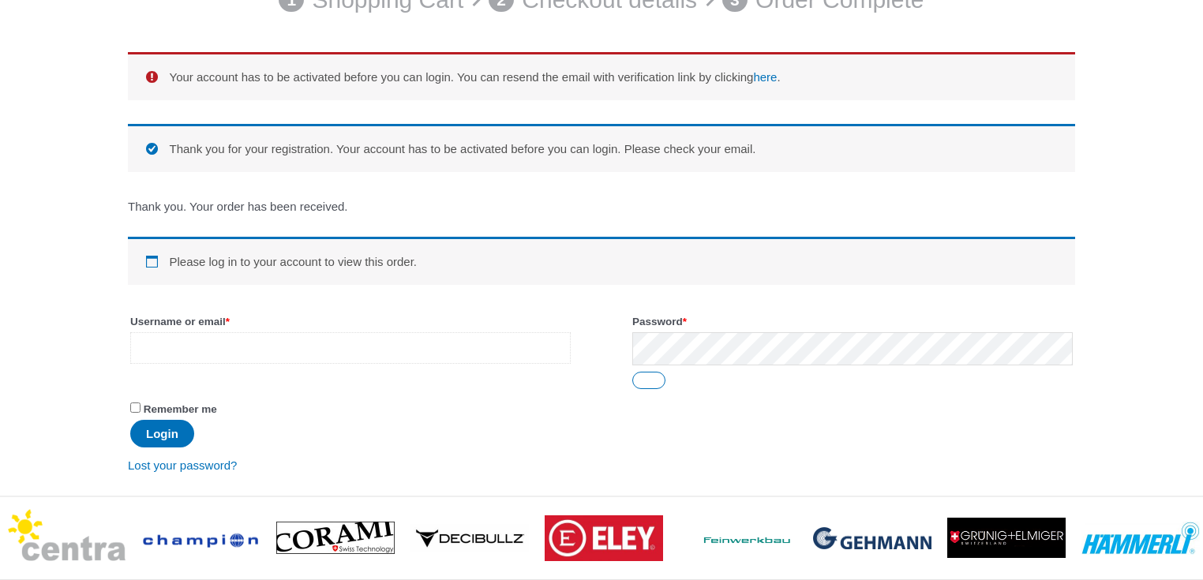
click at [209, 332] on input "Username or email * Required" at bounding box center [350, 348] width 440 height 32
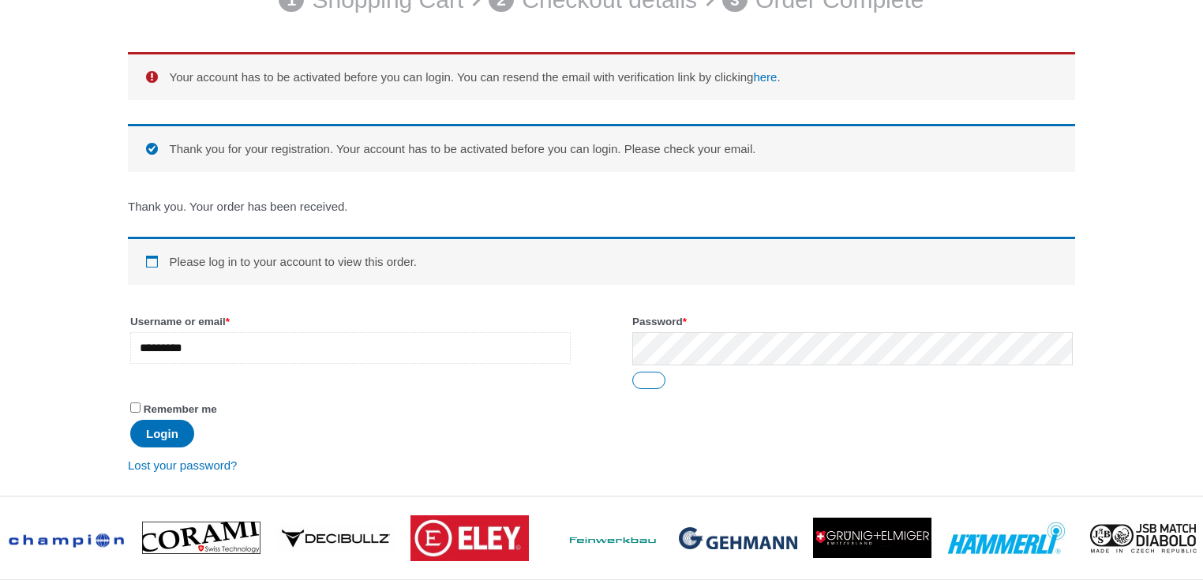
type input "**********"
click at [581, 346] on form "**********" at bounding box center [601, 402] width 947 height 187
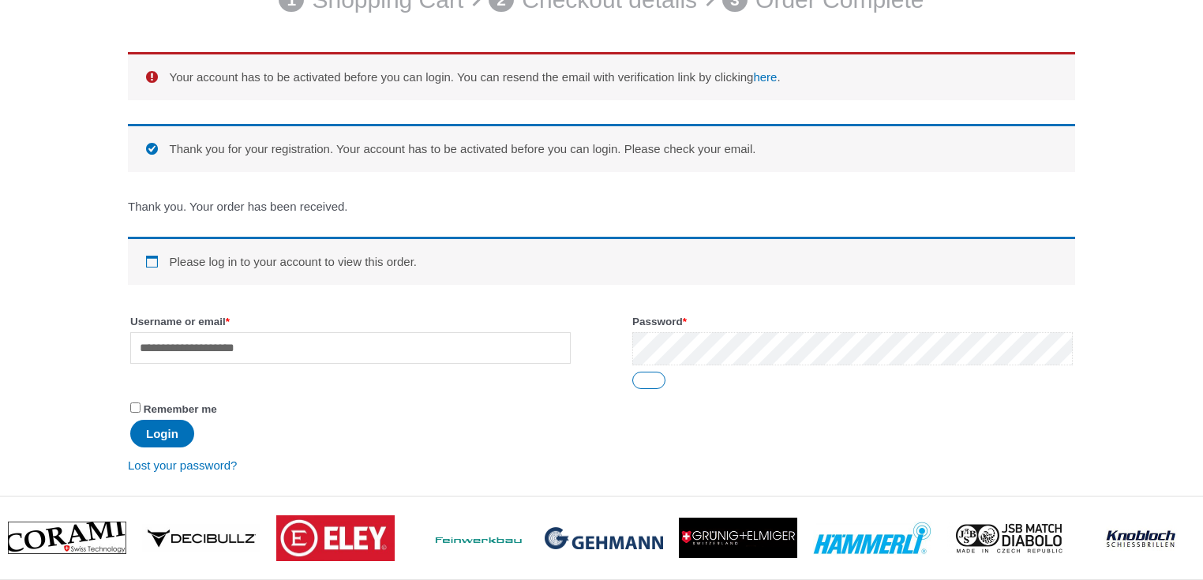
click at [130, 420] on button "Login" at bounding box center [162, 434] width 64 height 28
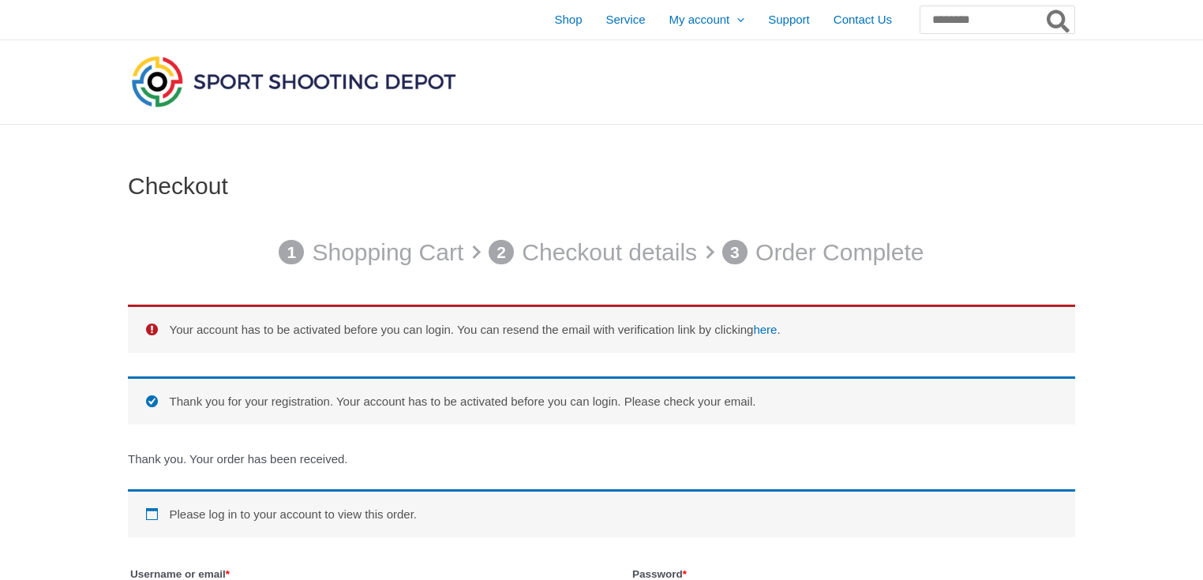
scroll to position [168, 0]
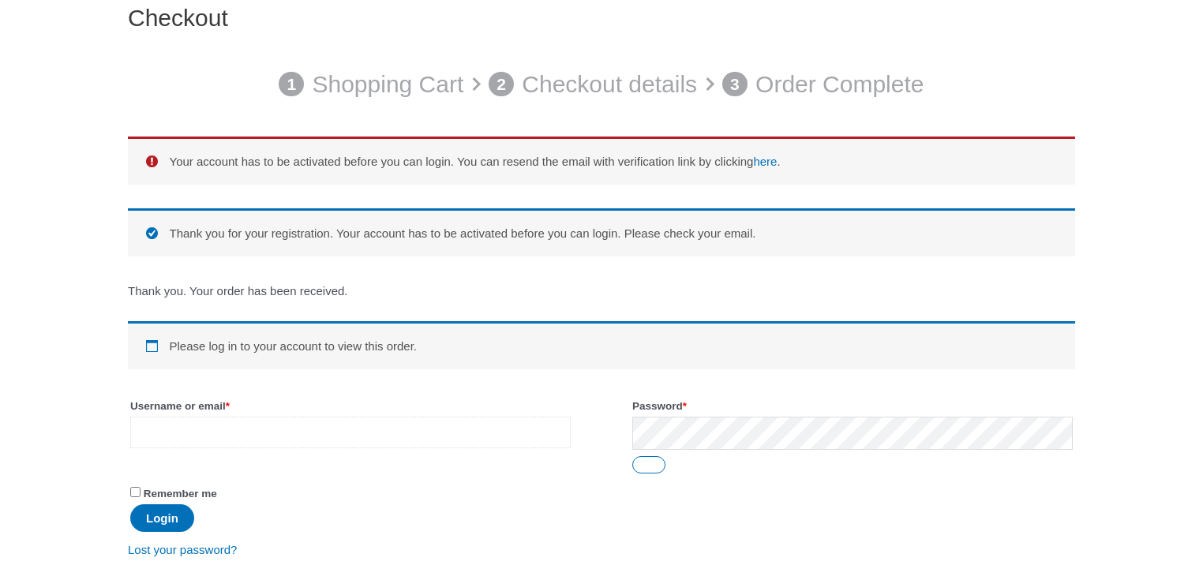
click at [230, 425] on input "Username or email * Required" at bounding box center [350, 433] width 440 height 32
type input "**********"
click at [497, 438] on form "**********" at bounding box center [601, 486] width 947 height 187
click at [165, 517] on button "Login" at bounding box center [162, 518] width 64 height 28
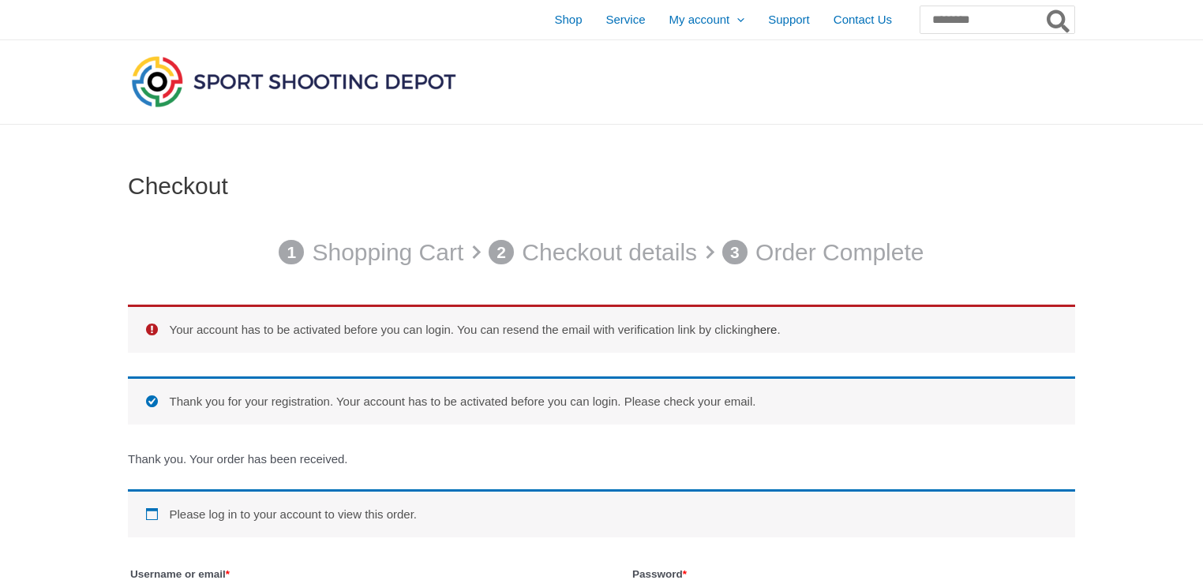
click at [777, 325] on link "here" at bounding box center [765, 329] width 24 height 13
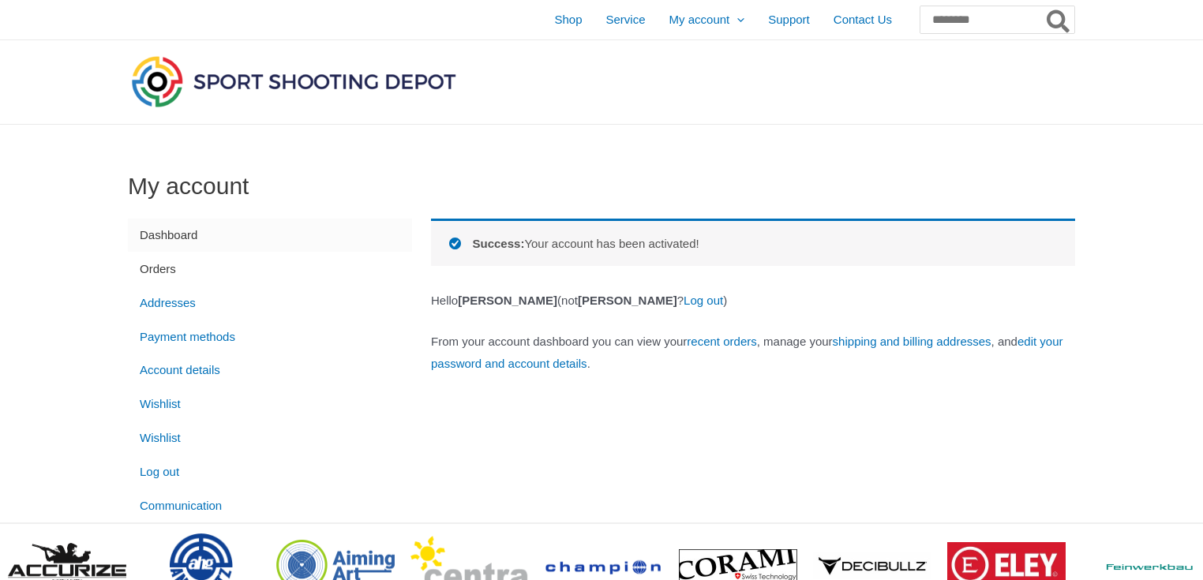
click at [157, 274] on link "Orders" at bounding box center [270, 269] width 284 height 34
